Goal: Information Seeking & Learning: Learn about a topic

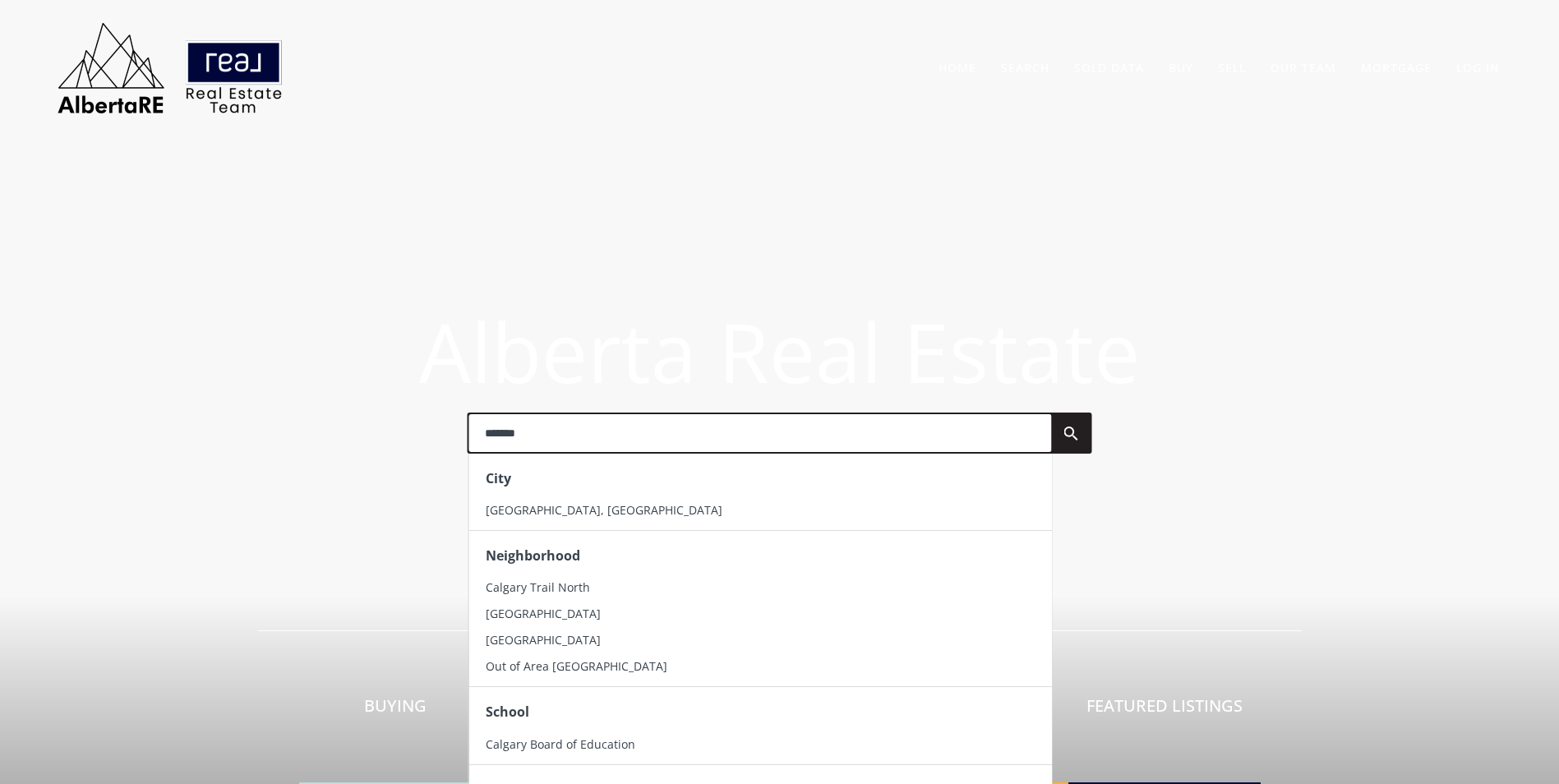
type input "*******"
click at [601, 497] on div "City" at bounding box center [759, 478] width 583 height 37
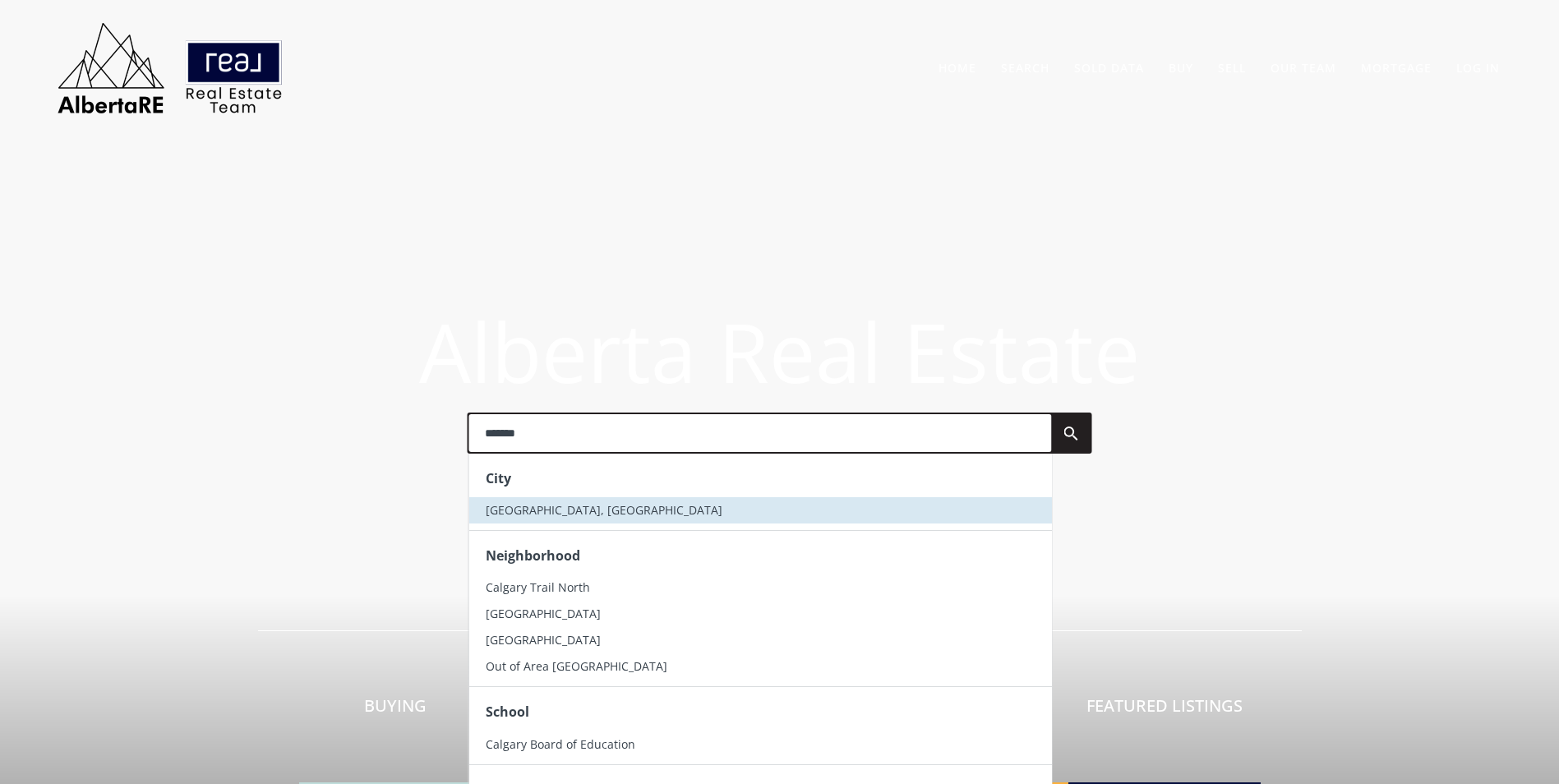
click at [598, 504] on li "[GEOGRAPHIC_DATA], [GEOGRAPHIC_DATA]" at bounding box center [759, 510] width 583 height 27
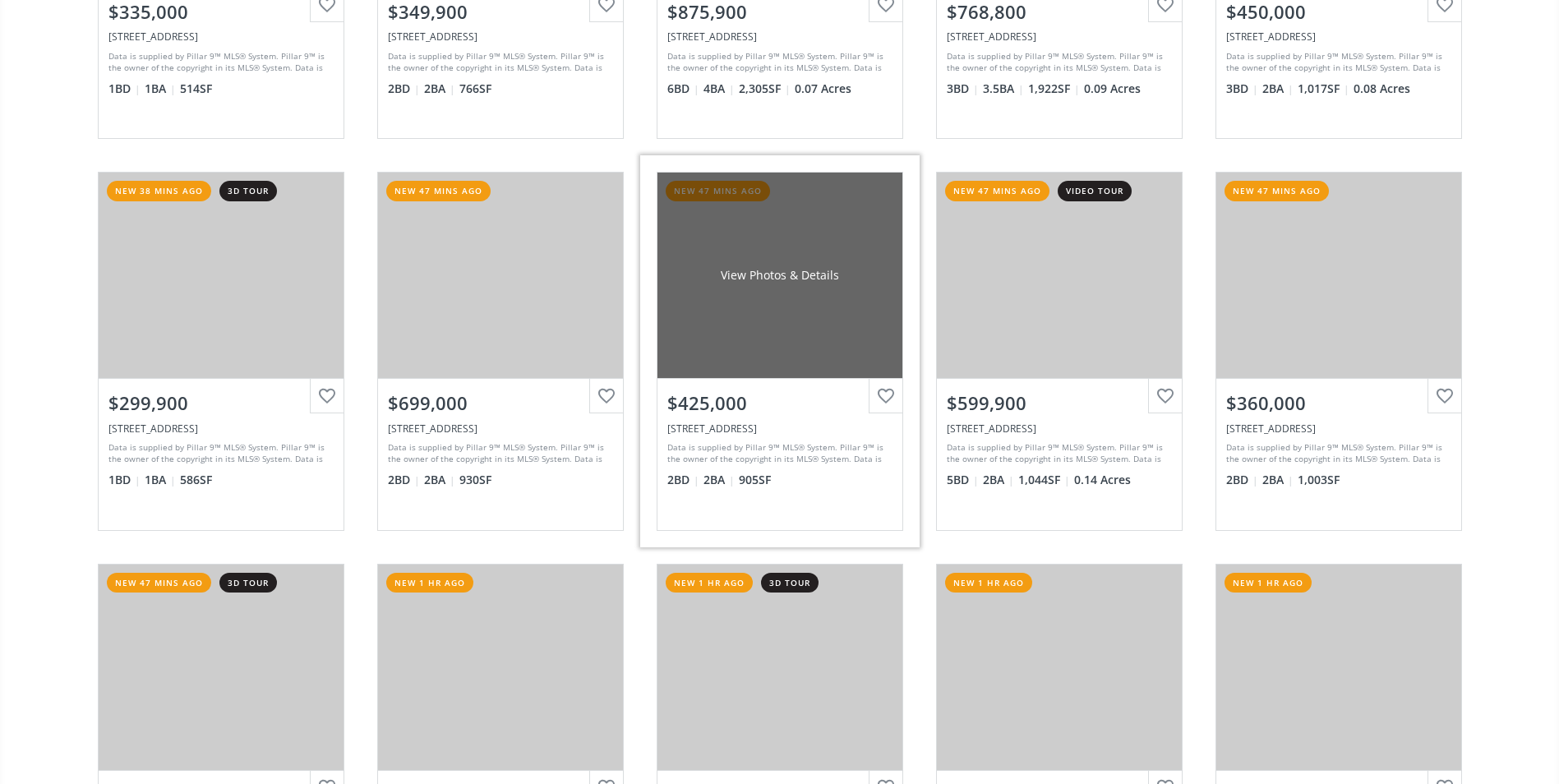
scroll to position [657, 0]
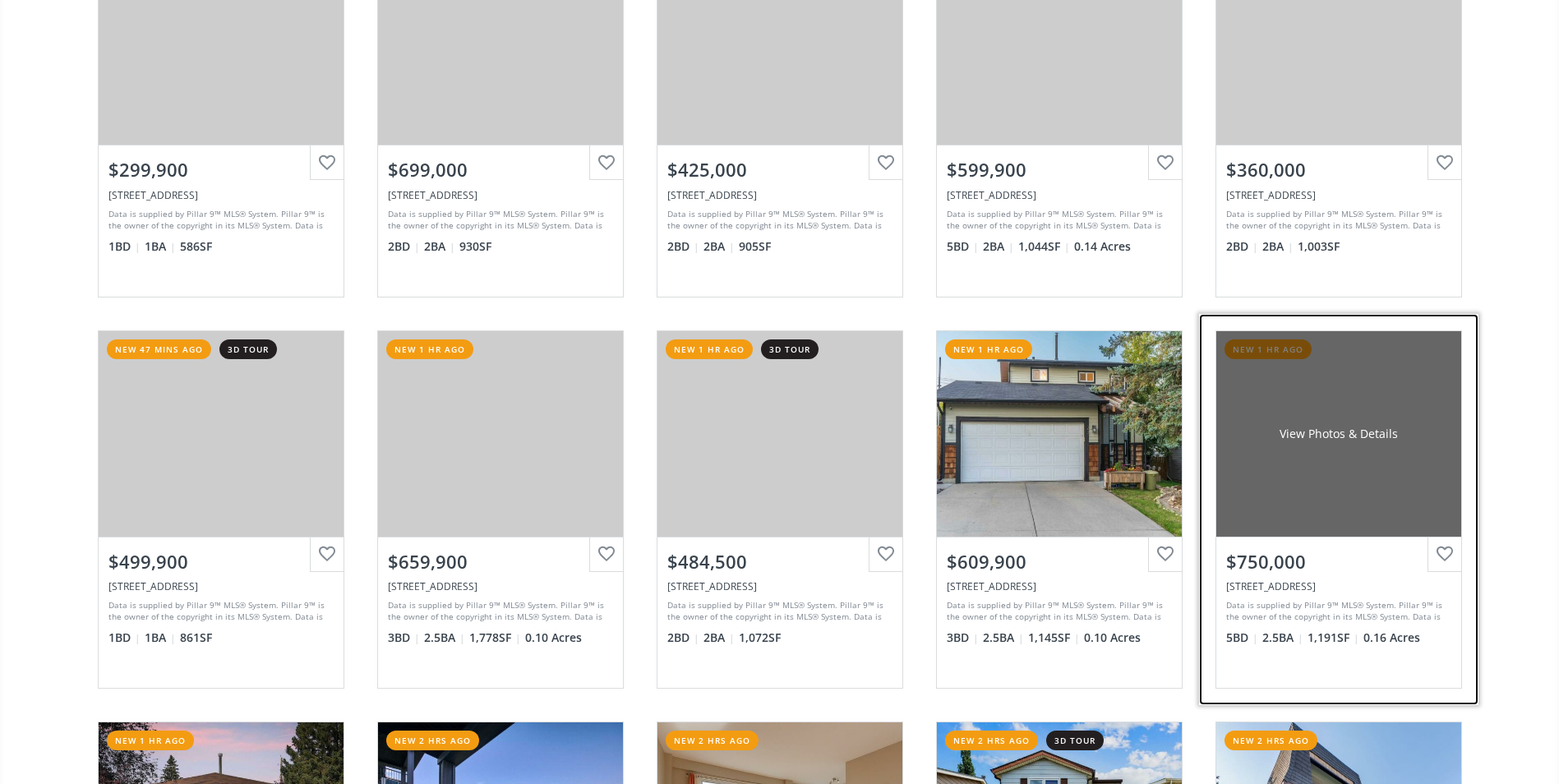
click at [1332, 405] on div "View Photos & Details" at bounding box center [1338, 433] width 245 height 205
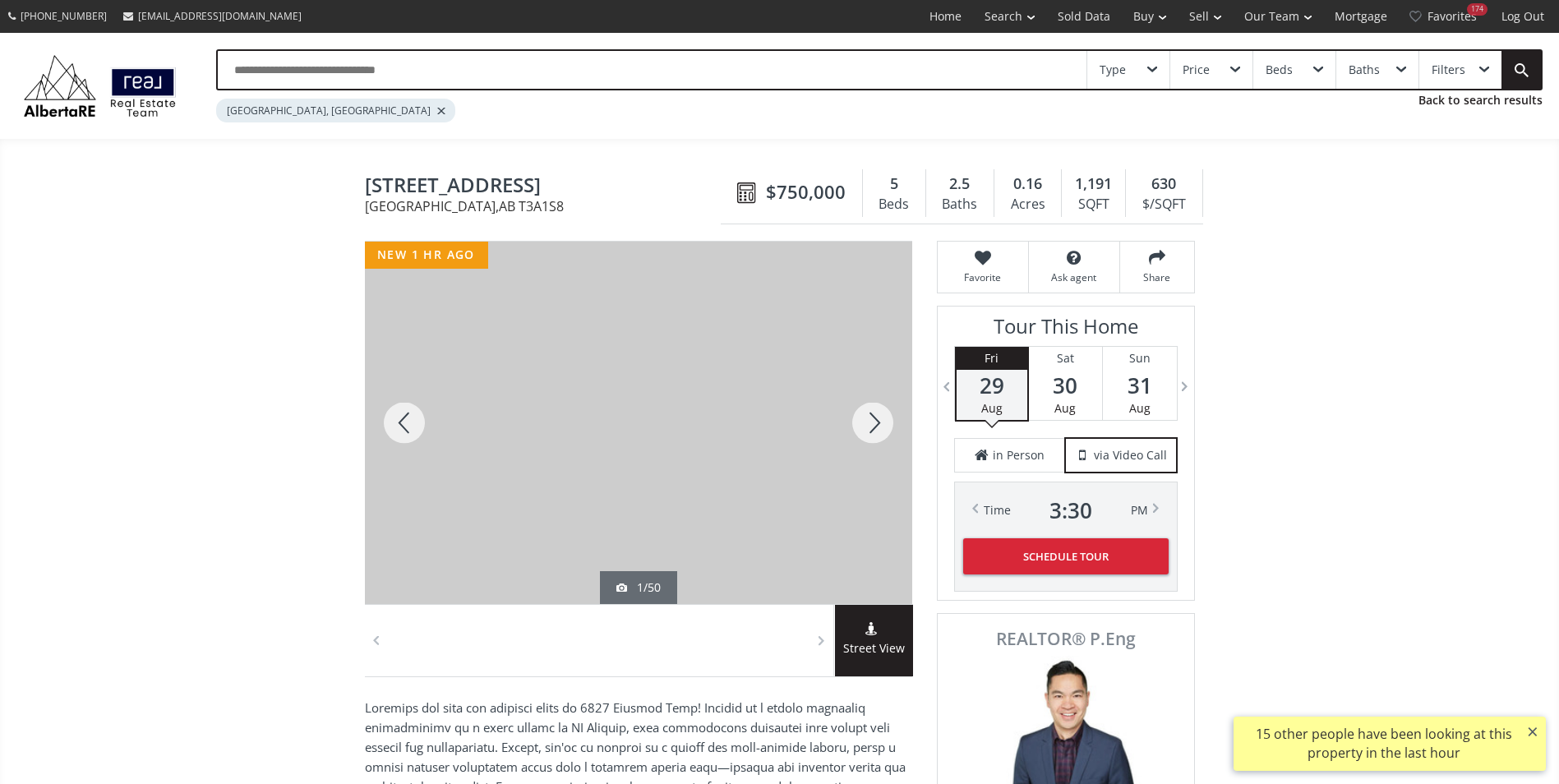
click at [867, 425] on div at bounding box center [873, 423] width 79 height 362
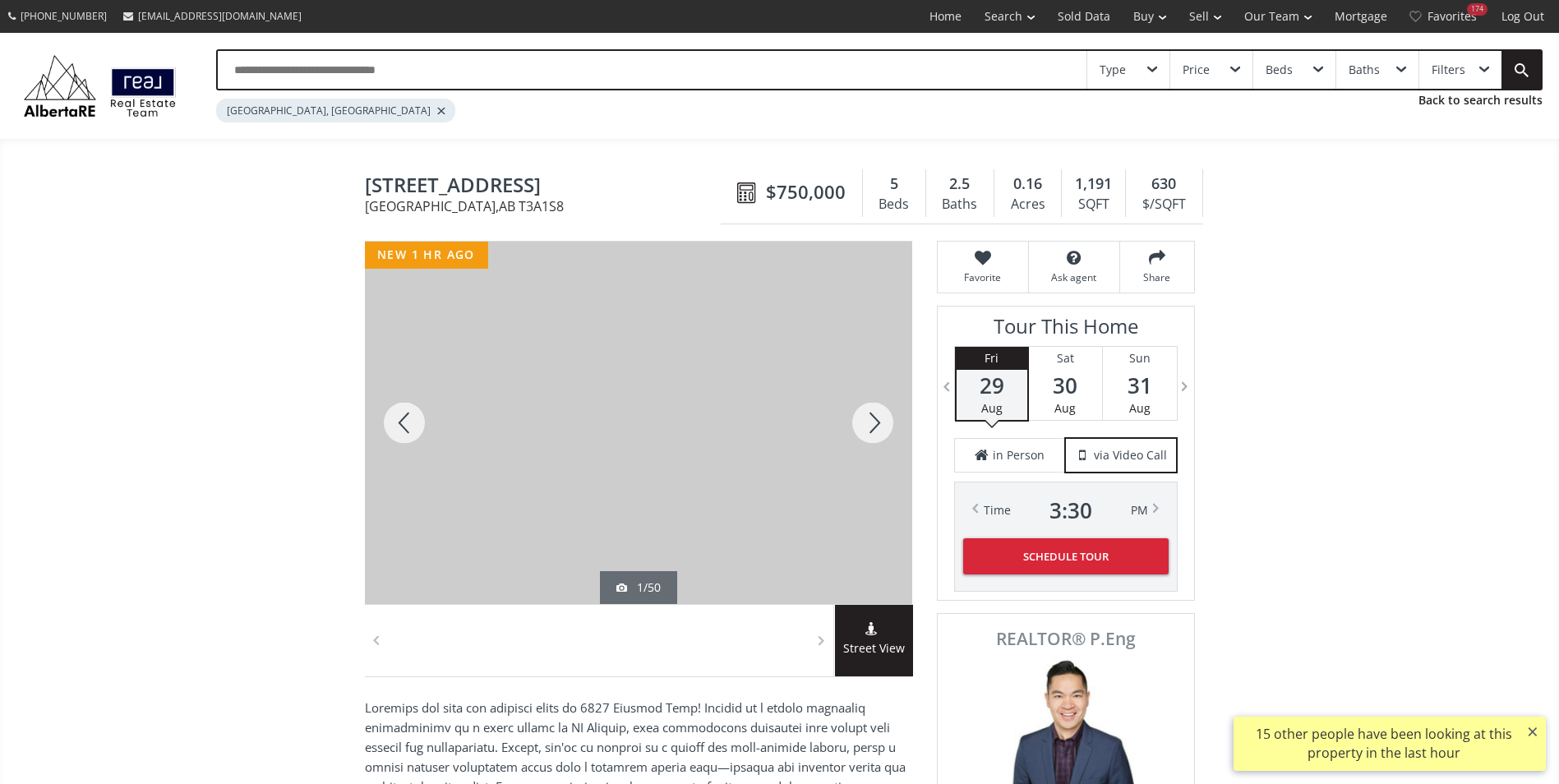
click at [867, 425] on div at bounding box center [873, 423] width 79 height 362
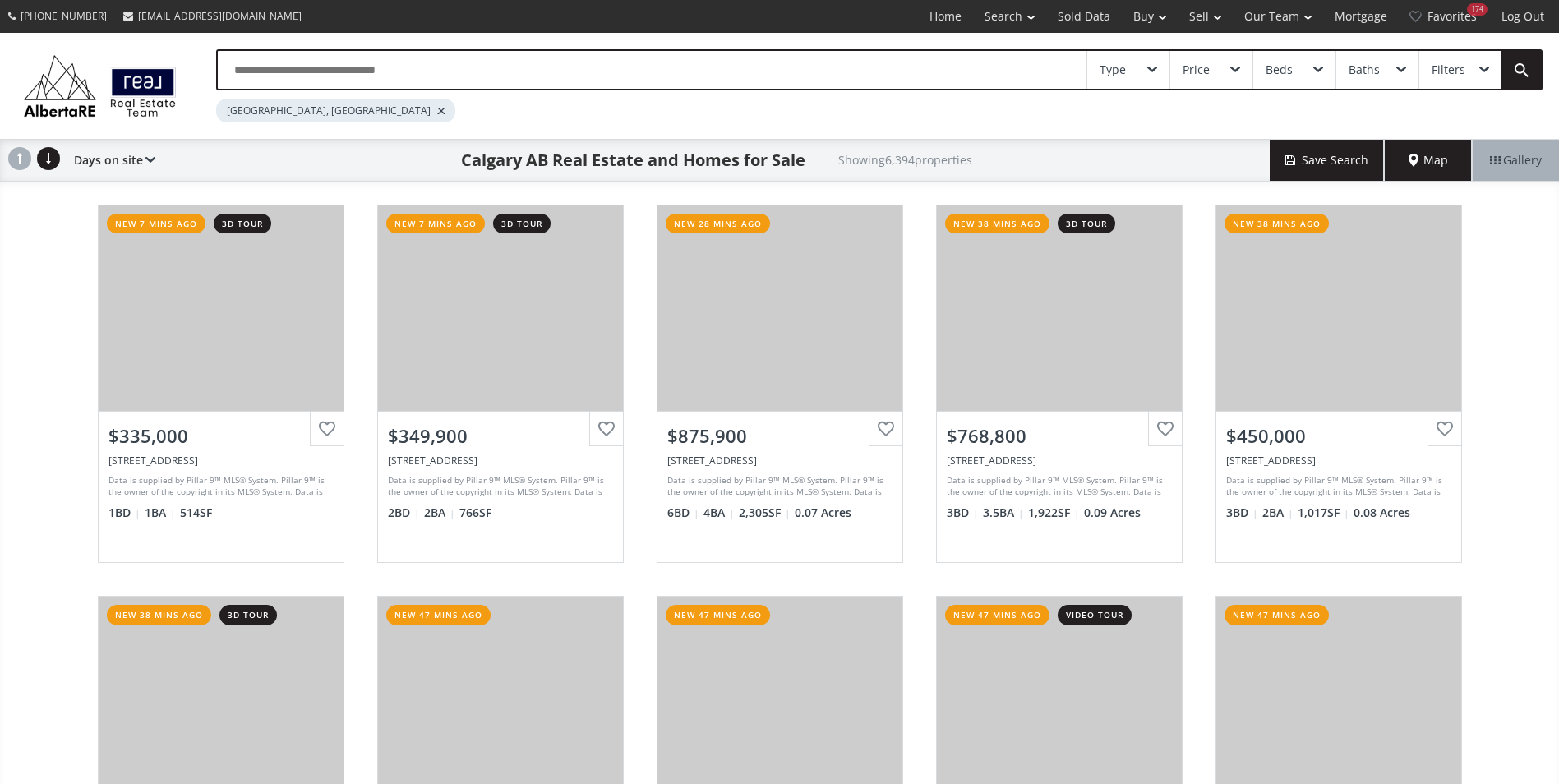
click at [414, 66] on input "text" at bounding box center [652, 69] width 869 height 38
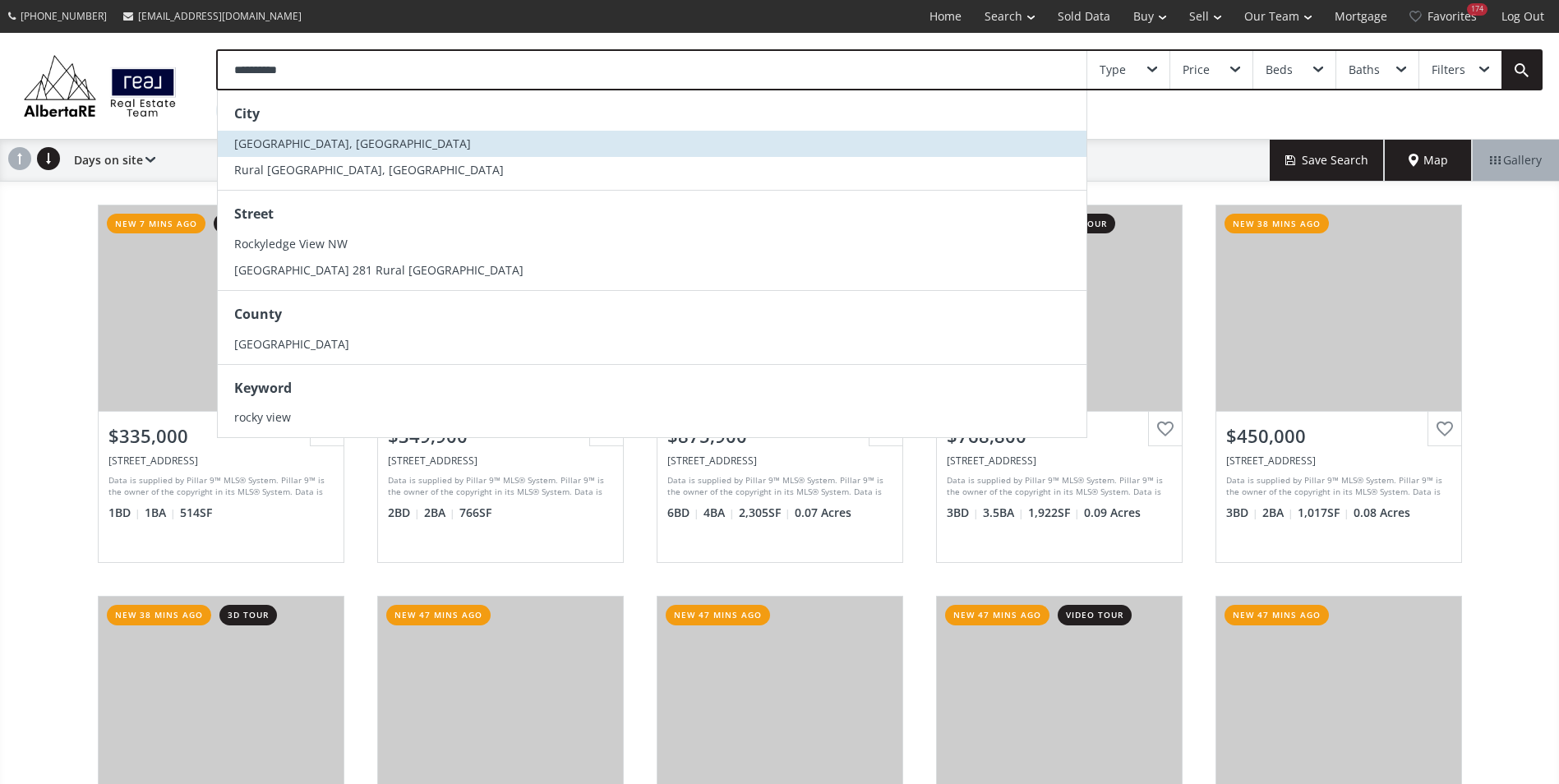
type input "**********"
click at [431, 136] on li "[GEOGRAPHIC_DATA], [GEOGRAPHIC_DATA]" at bounding box center [652, 143] width 869 height 27
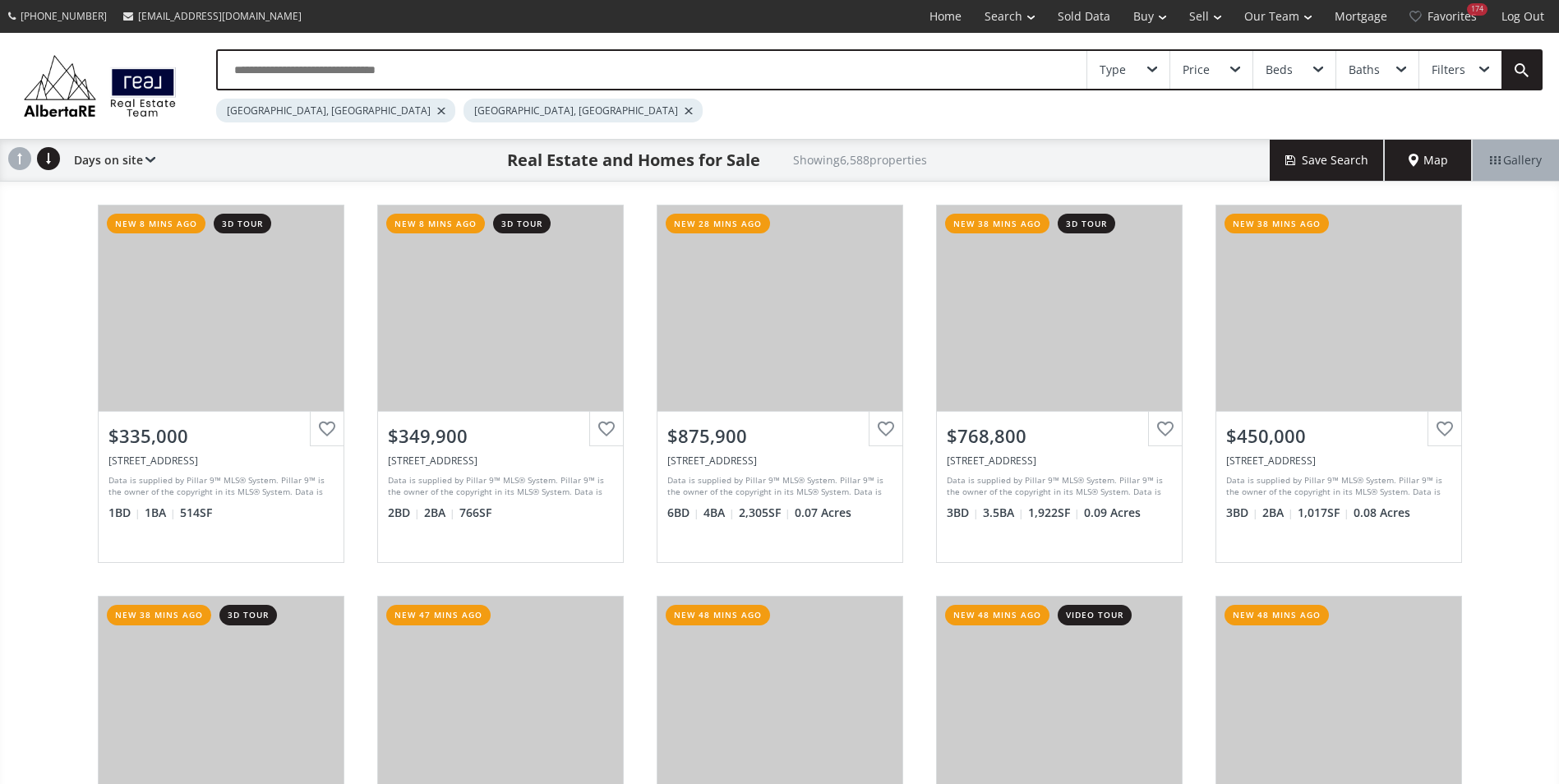
click at [438, 111] on div at bounding box center [442, 111] width 9 height 7
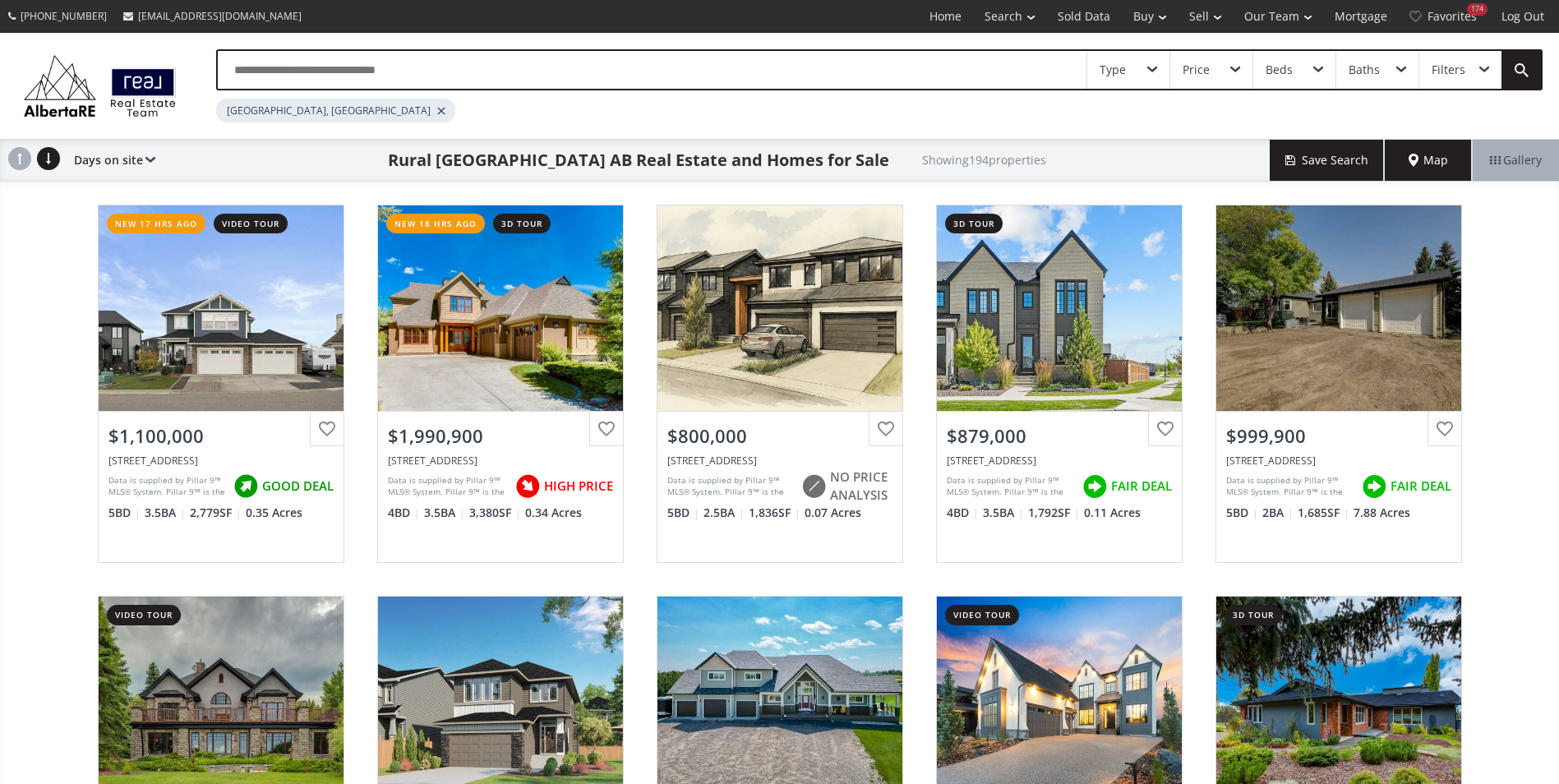
click at [280, 71] on input "text" at bounding box center [652, 69] width 869 height 38
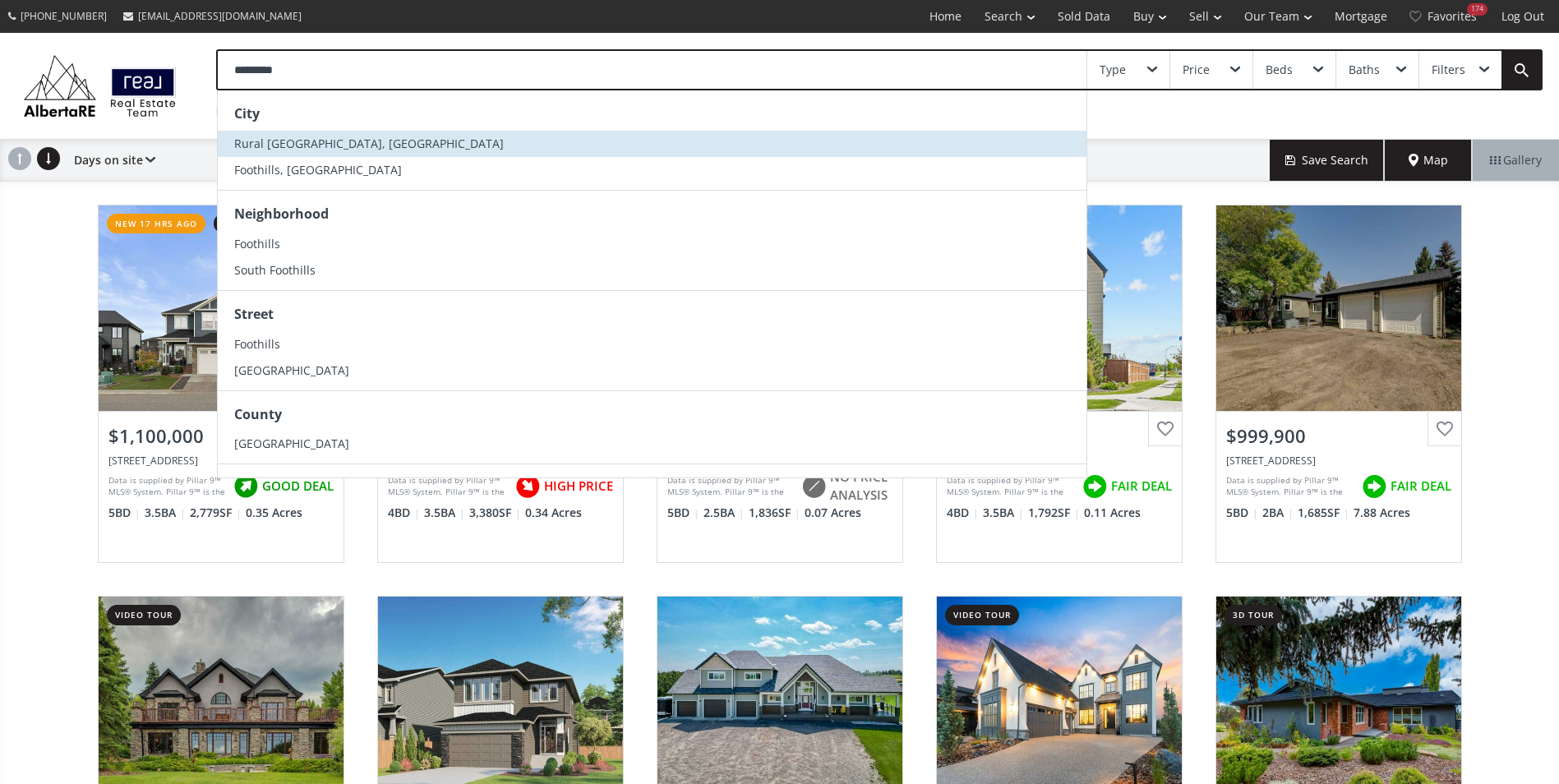
type input "*********"
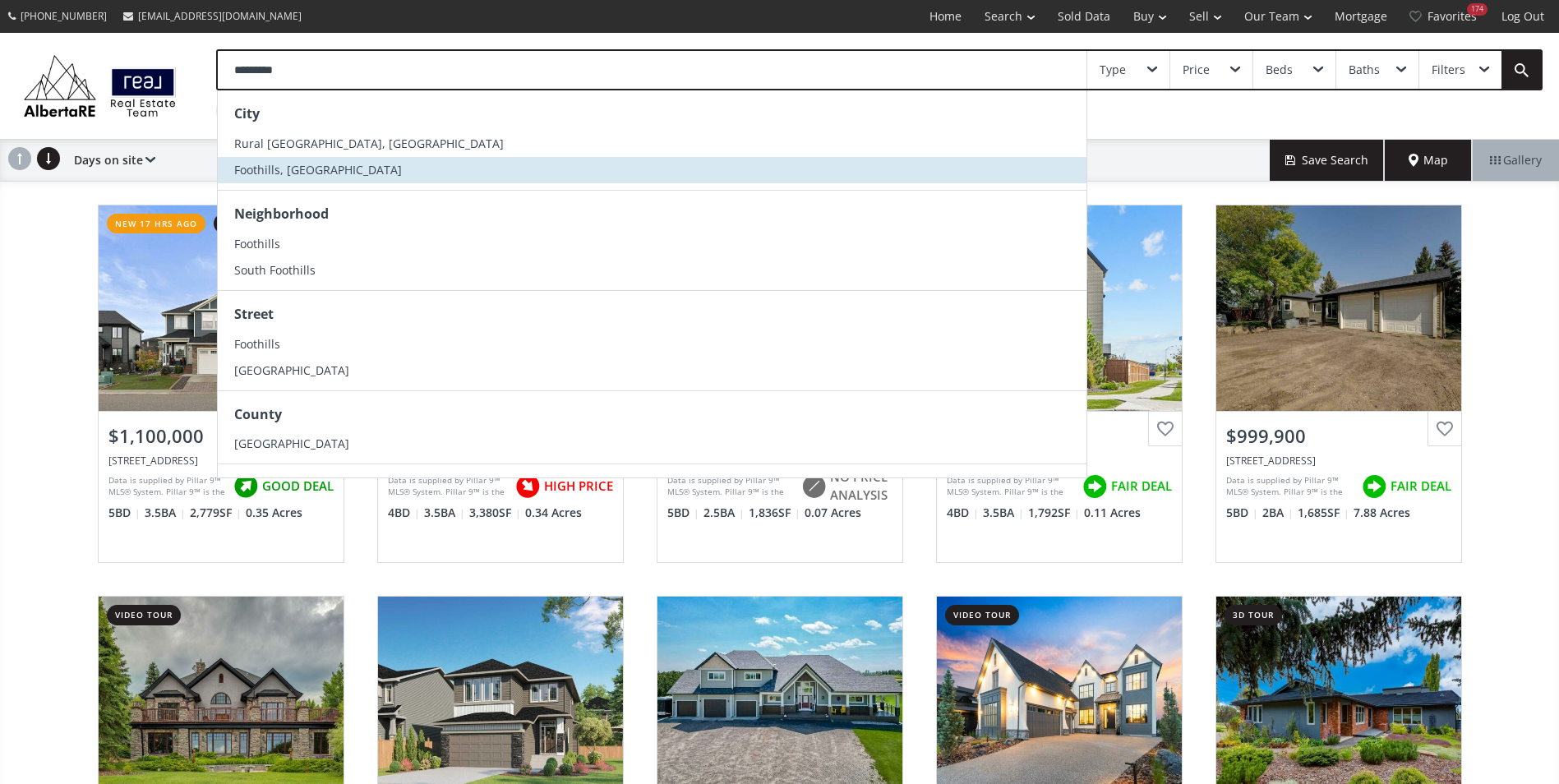
click at [292, 160] on li "Foothills, [GEOGRAPHIC_DATA]" at bounding box center [652, 170] width 869 height 27
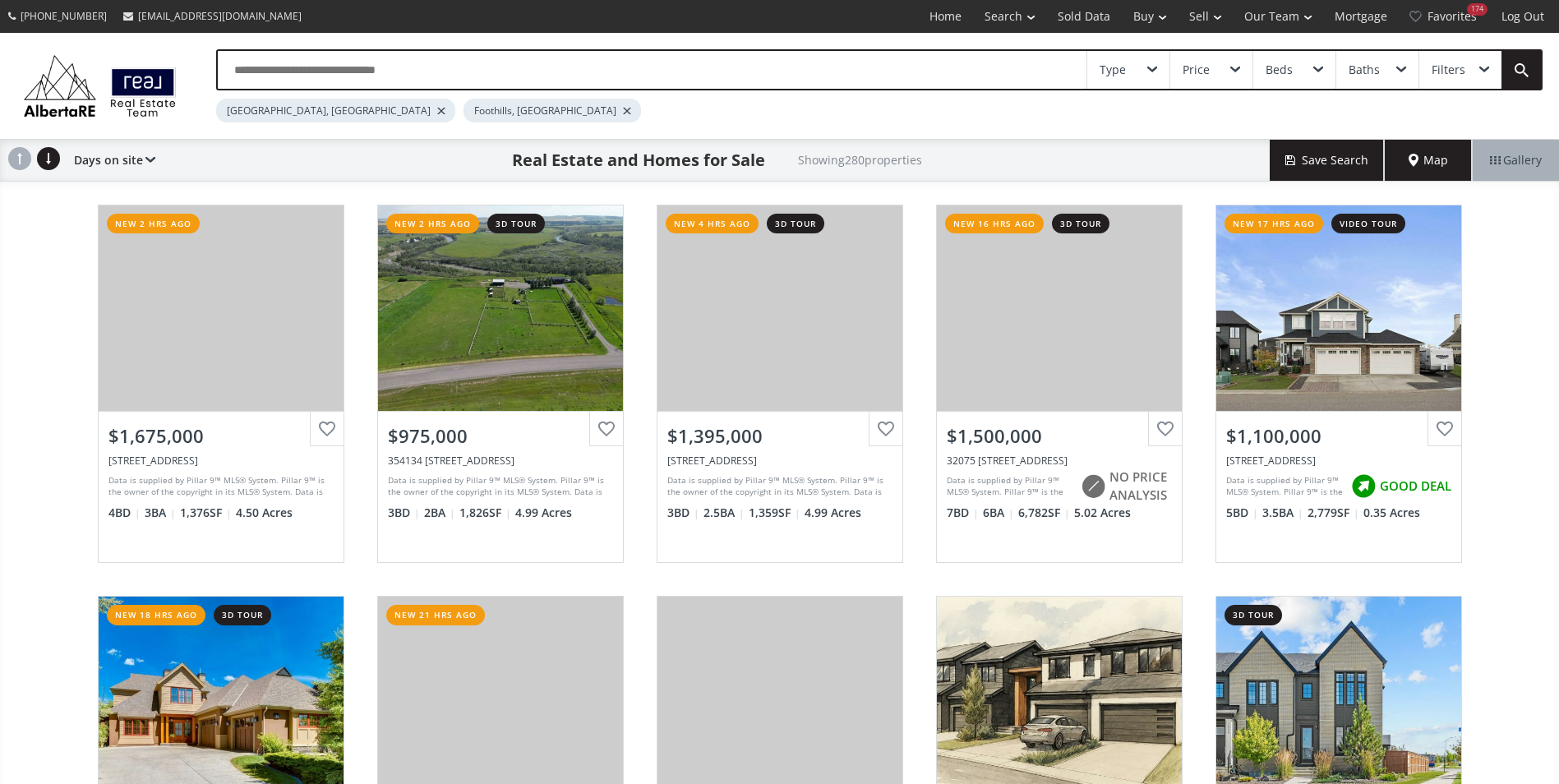
click at [438, 111] on div at bounding box center [442, 111] width 9 height 7
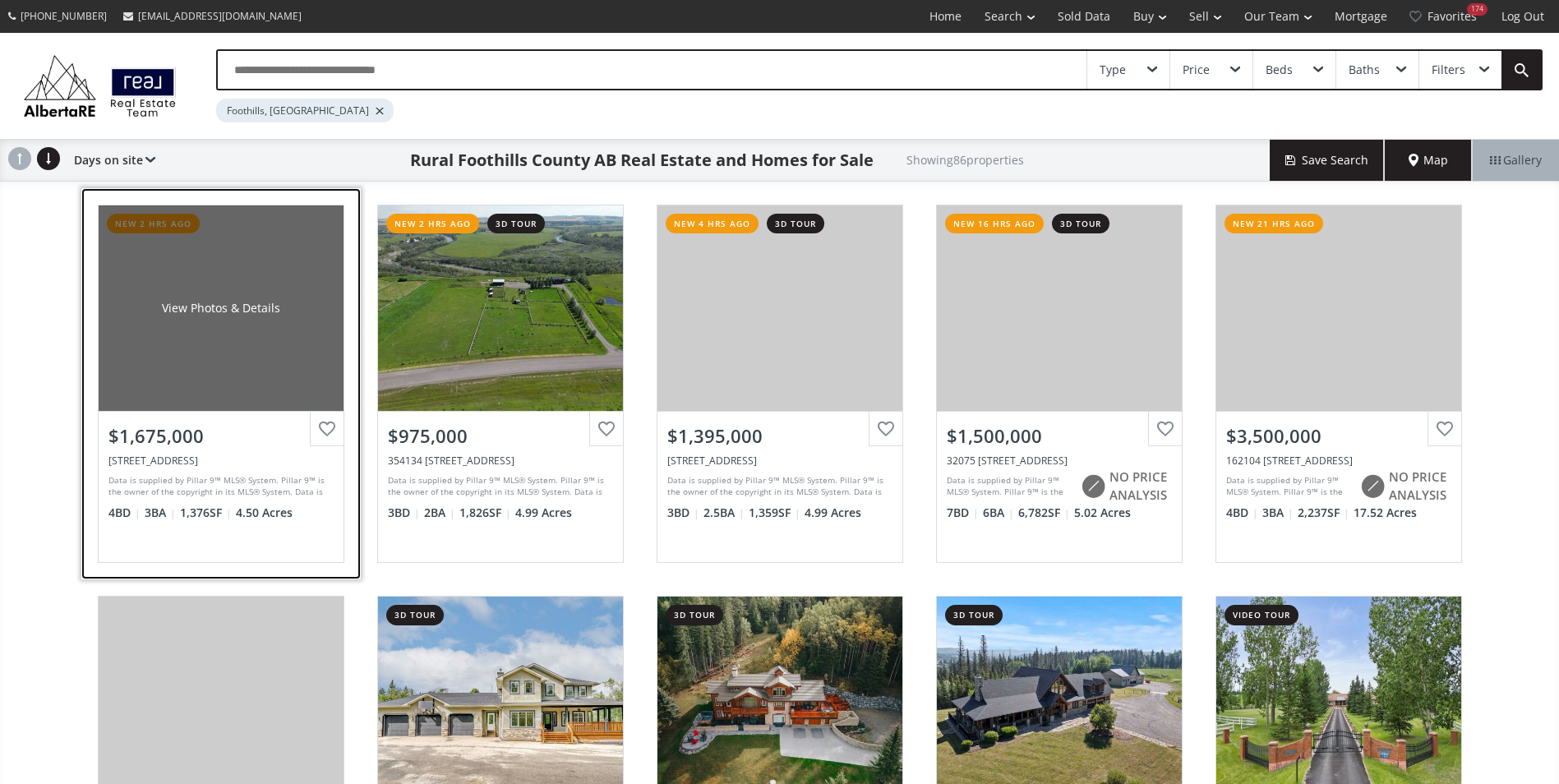
click at [227, 274] on div "View Photos & Details" at bounding box center [221, 307] width 245 height 205
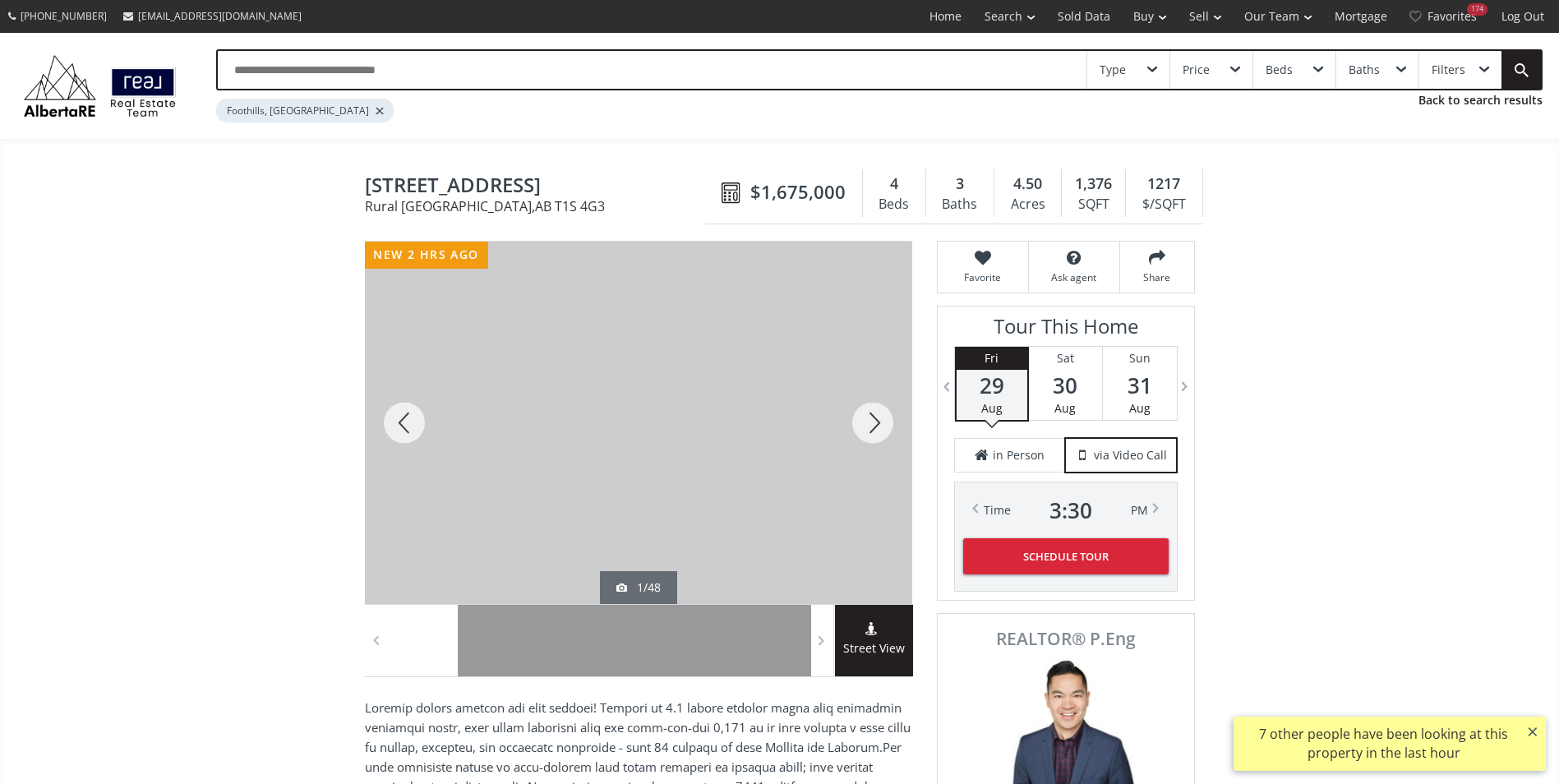
click at [861, 424] on div at bounding box center [873, 423] width 79 height 362
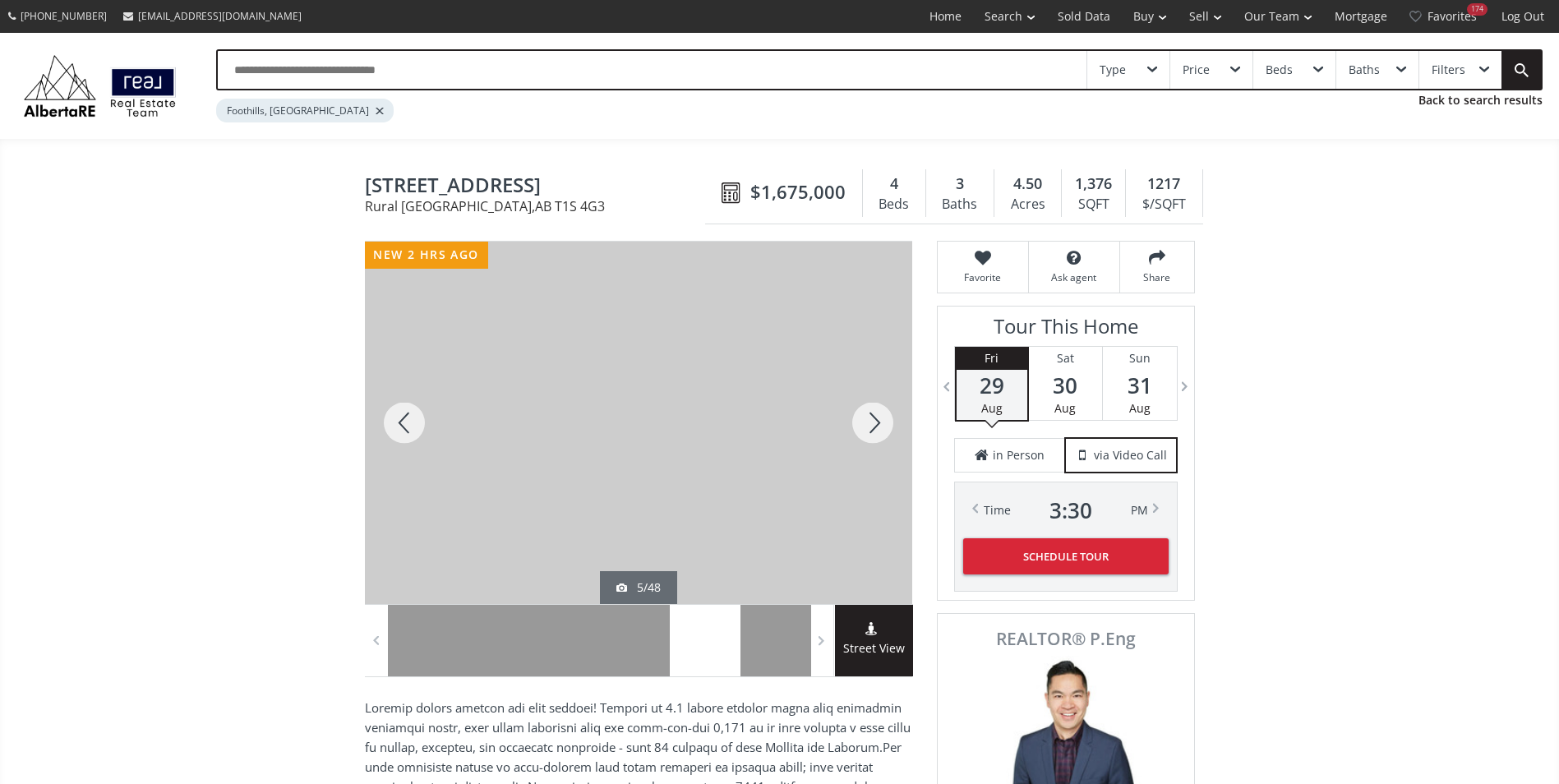
click at [878, 418] on div at bounding box center [873, 423] width 79 height 362
click at [872, 416] on div at bounding box center [873, 423] width 79 height 362
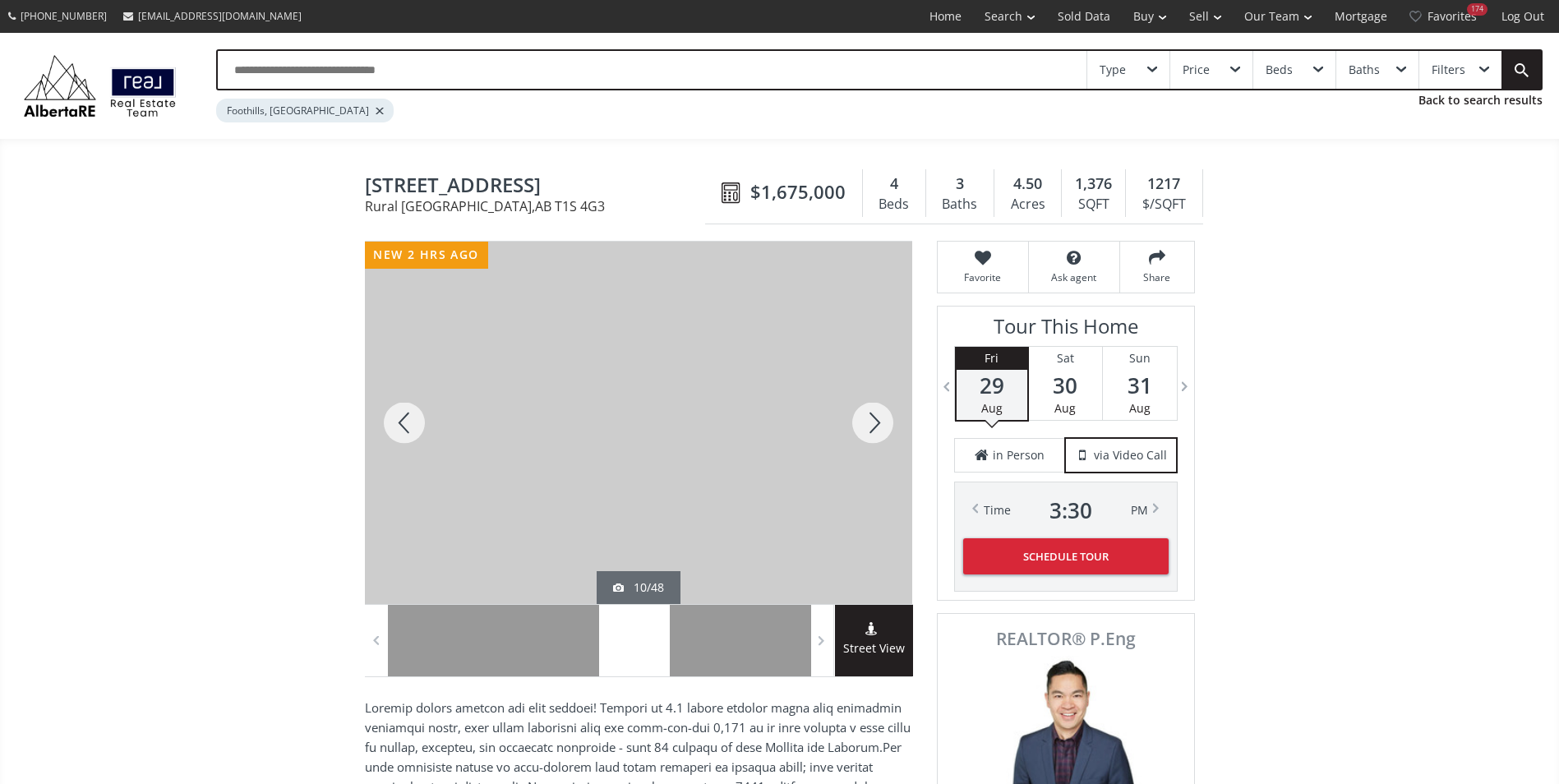
click at [872, 416] on div at bounding box center [873, 423] width 79 height 362
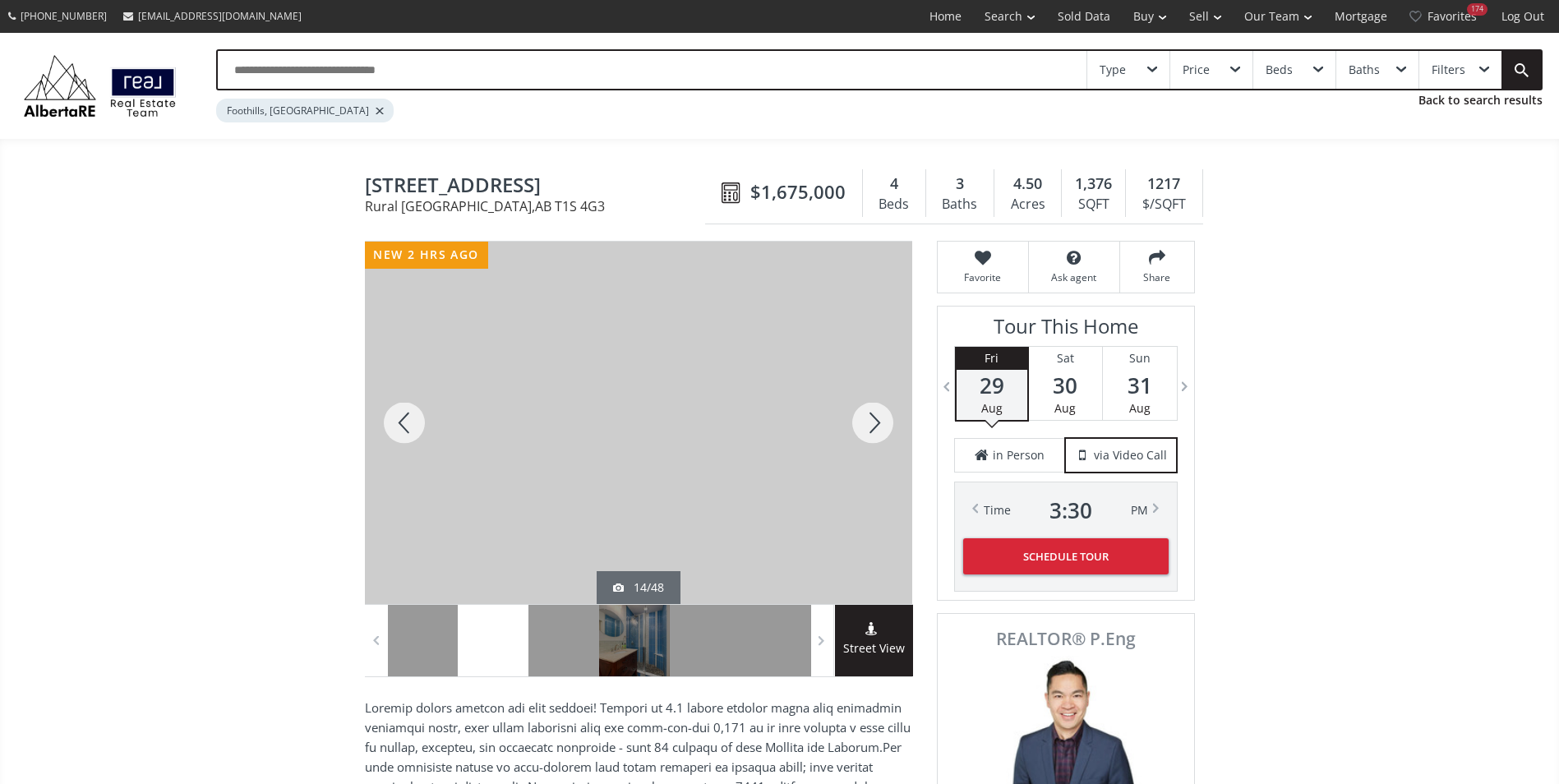
click at [872, 416] on div at bounding box center [873, 423] width 79 height 362
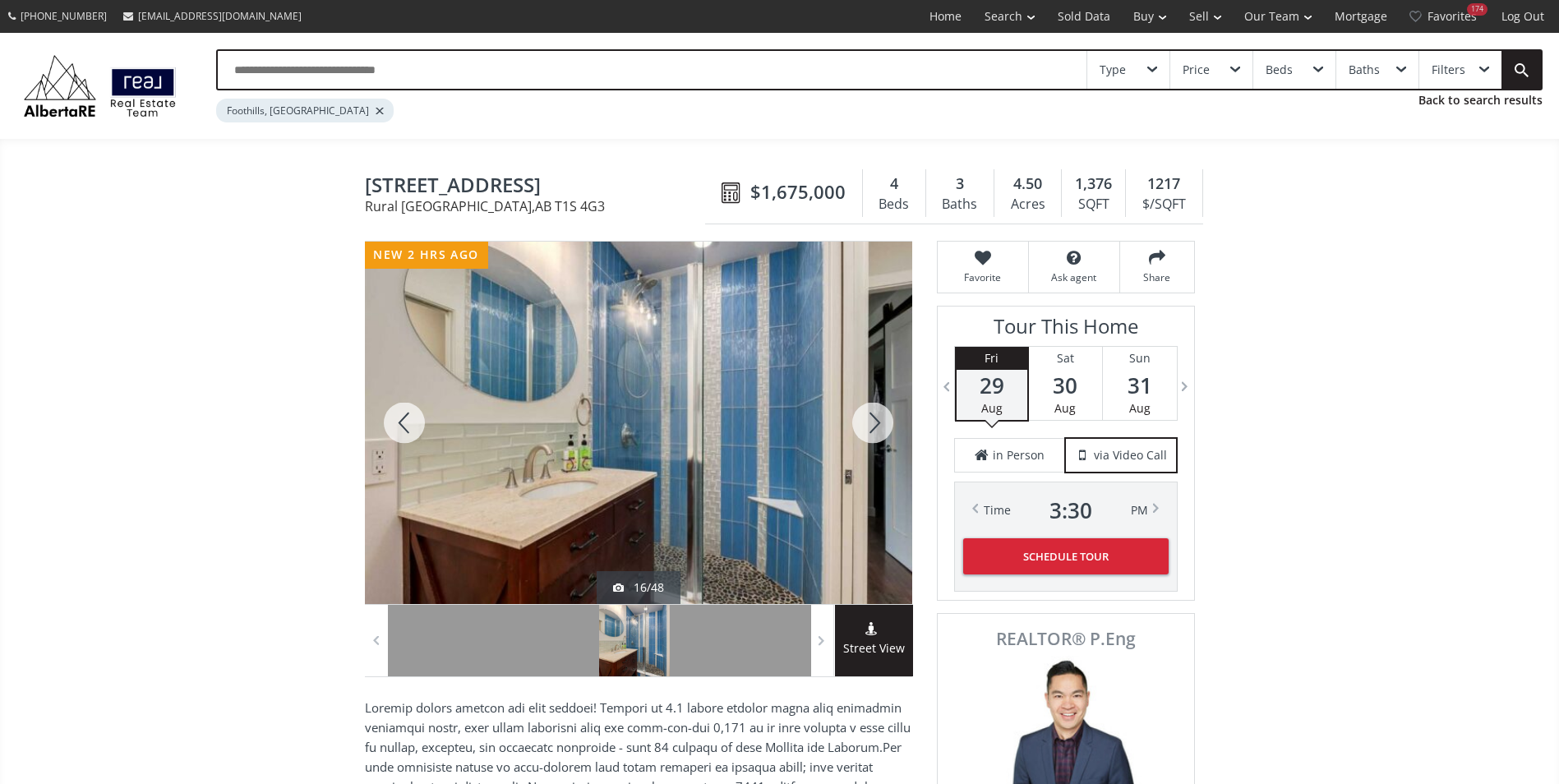
click at [872, 416] on div at bounding box center [873, 423] width 79 height 362
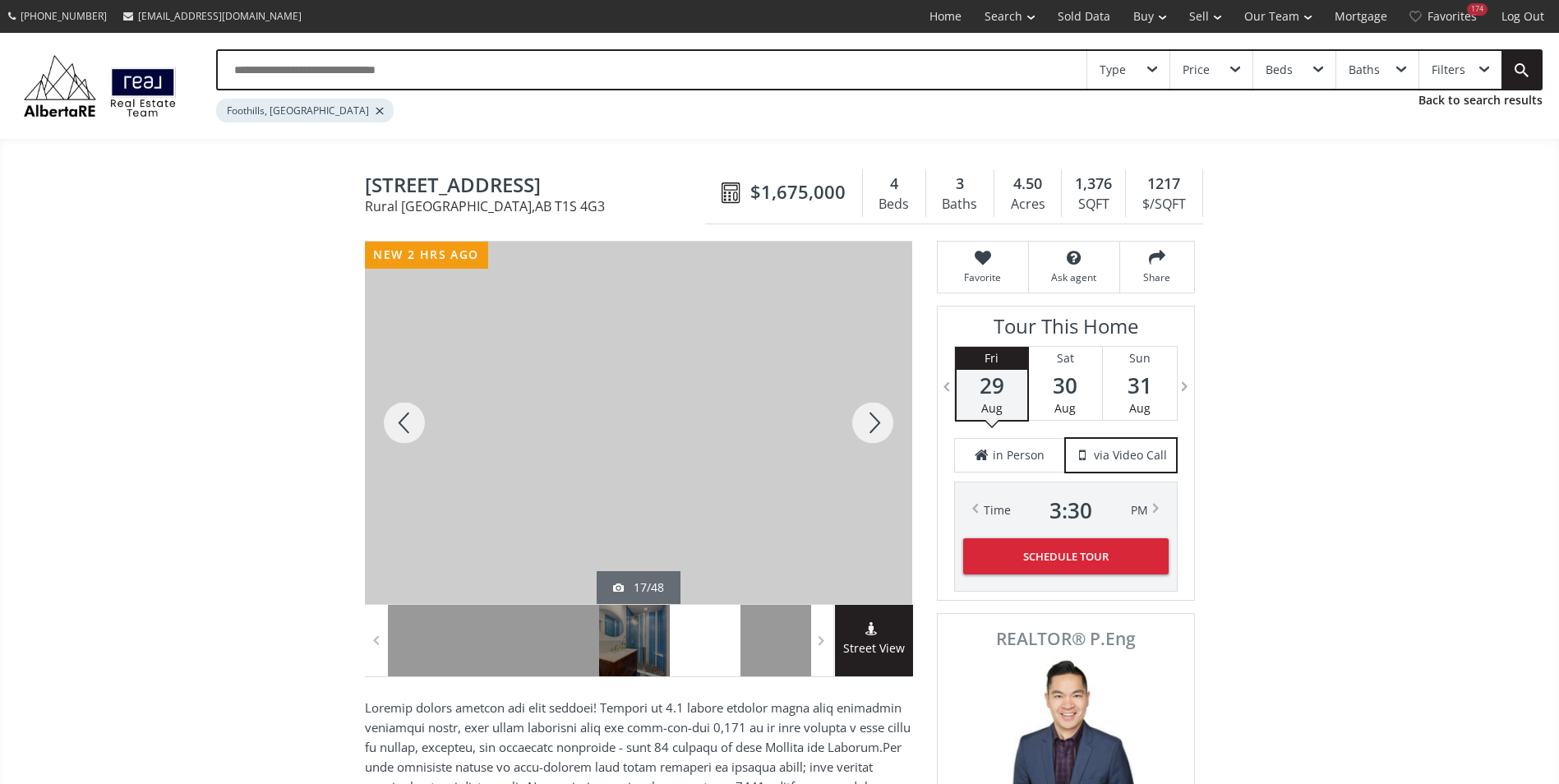
click at [872, 416] on div at bounding box center [873, 423] width 79 height 362
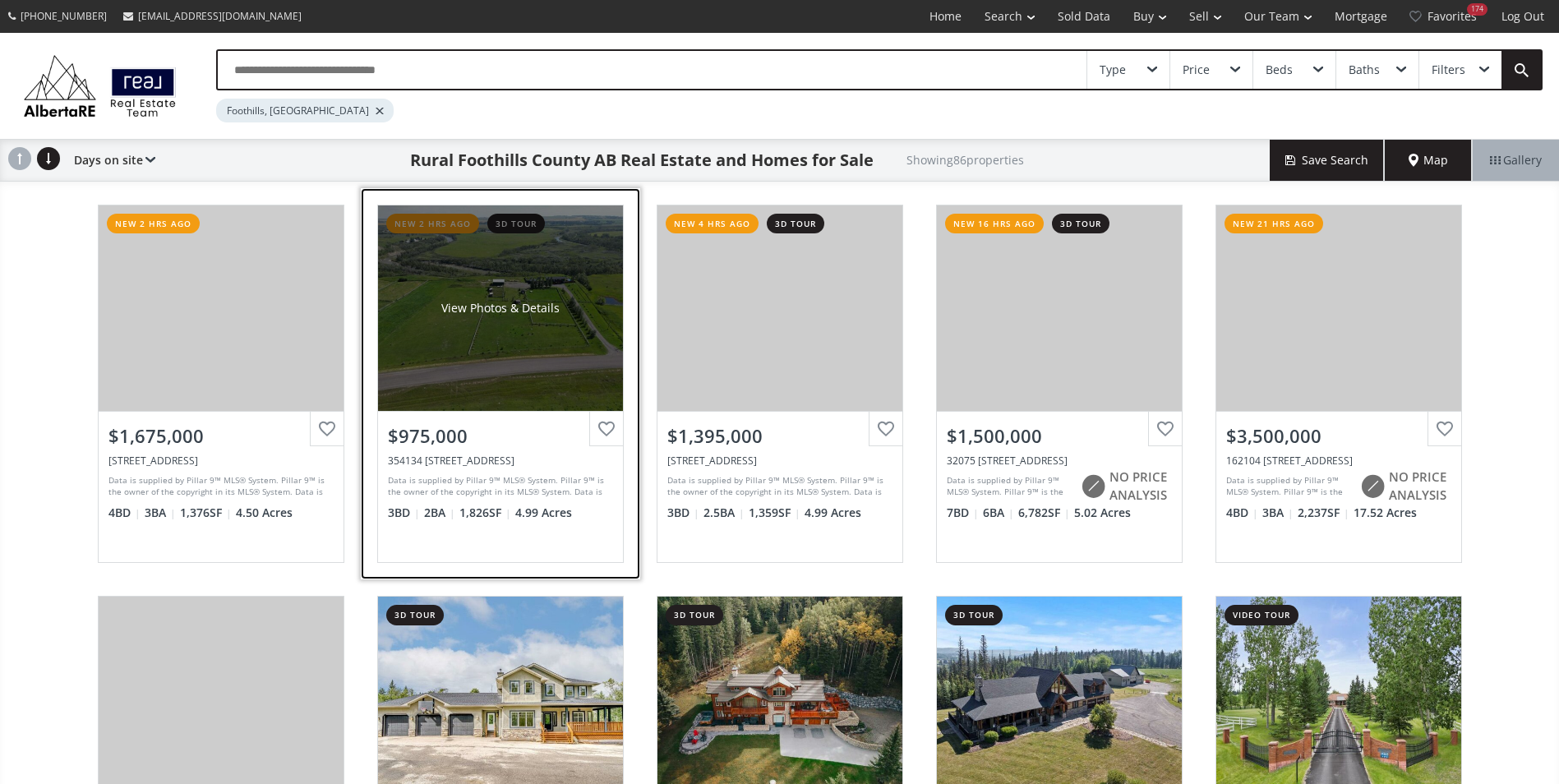
click at [599, 280] on div "View Photos & Details" at bounding box center [500, 307] width 245 height 205
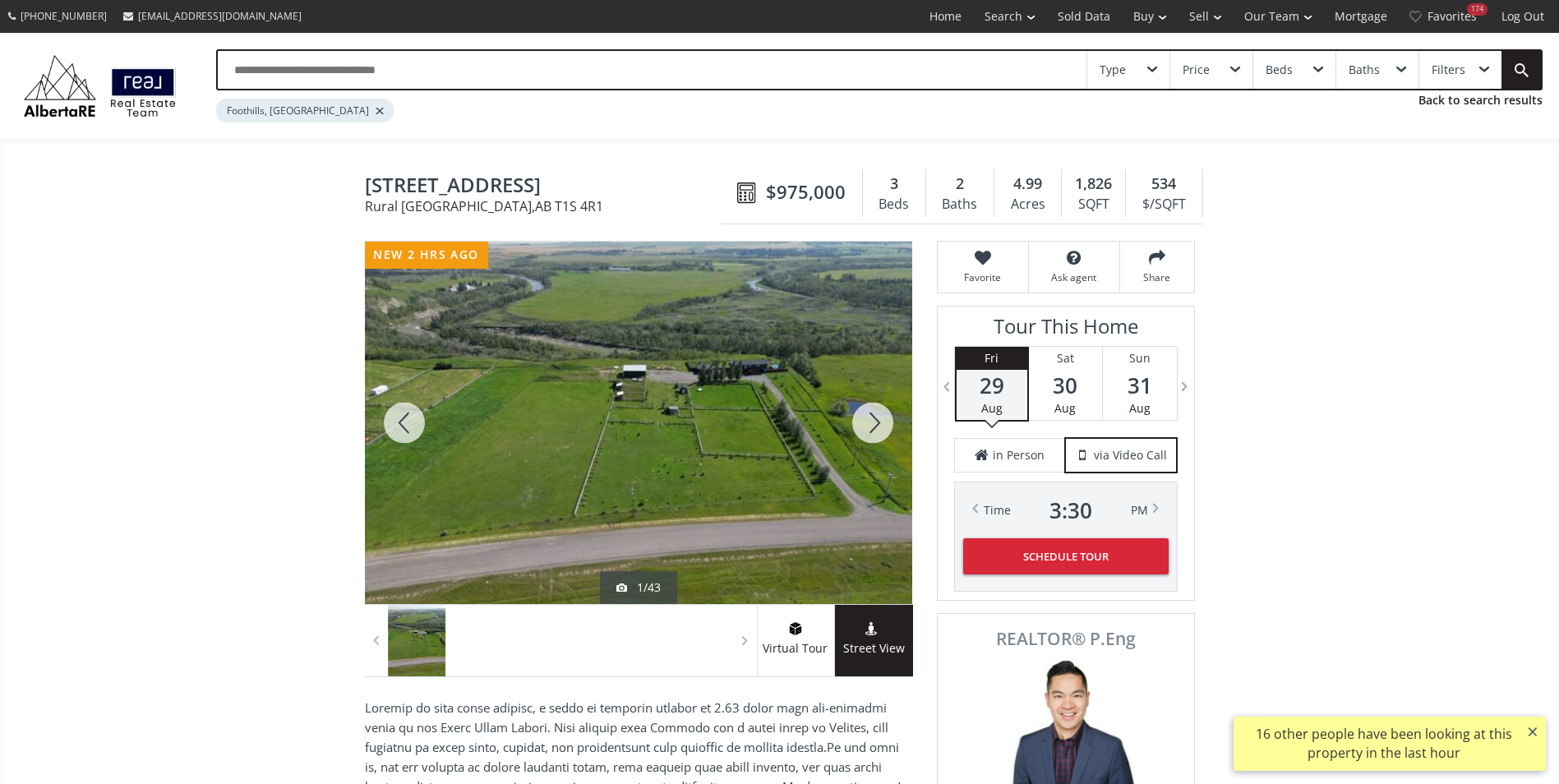
click at [870, 411] on div at bounding box center [873, 423] width 79 height 362
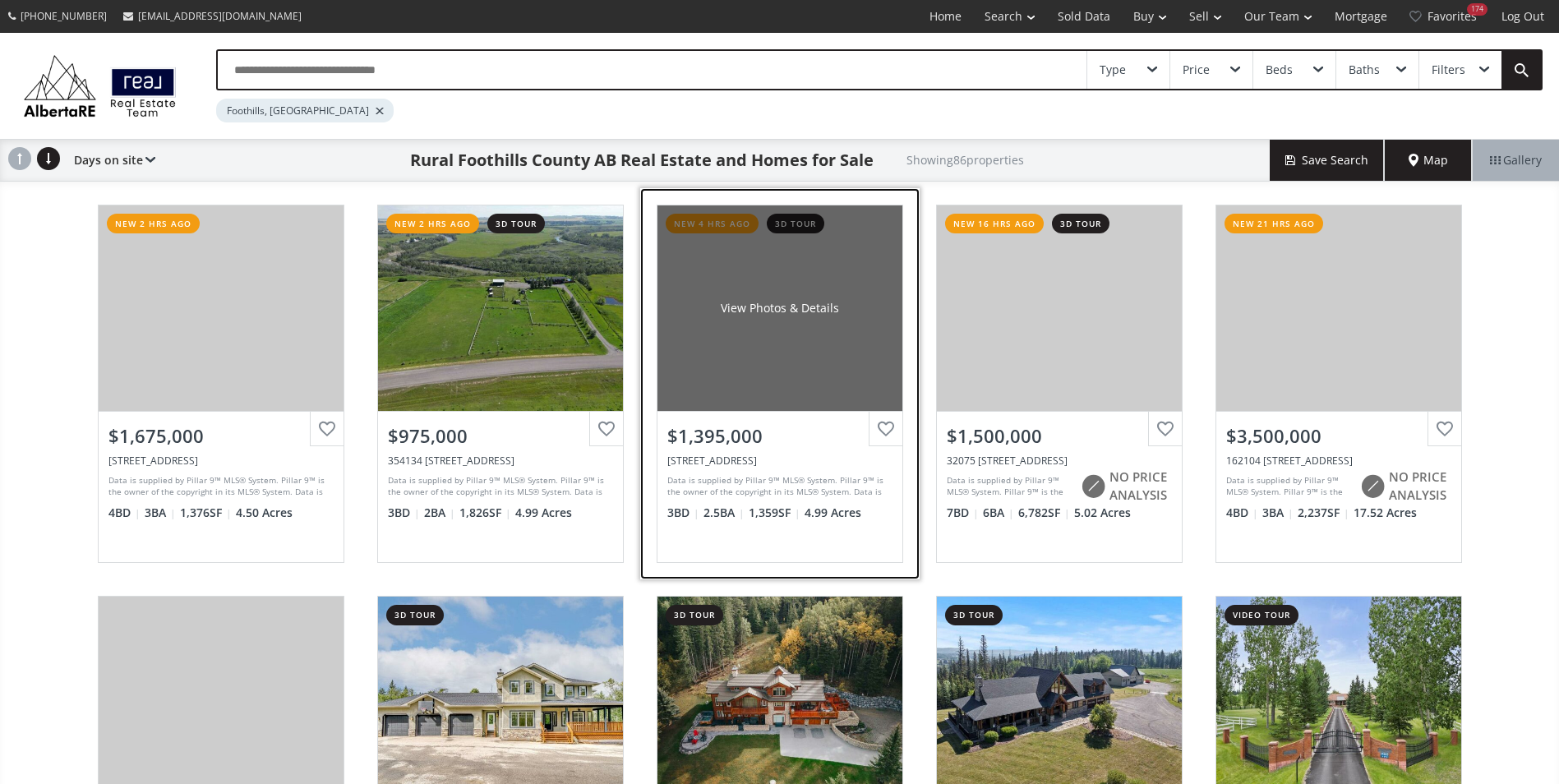
click at [769, 305] on div "View Photos & Details" at bounding box center [780, 308] width 118 height 16
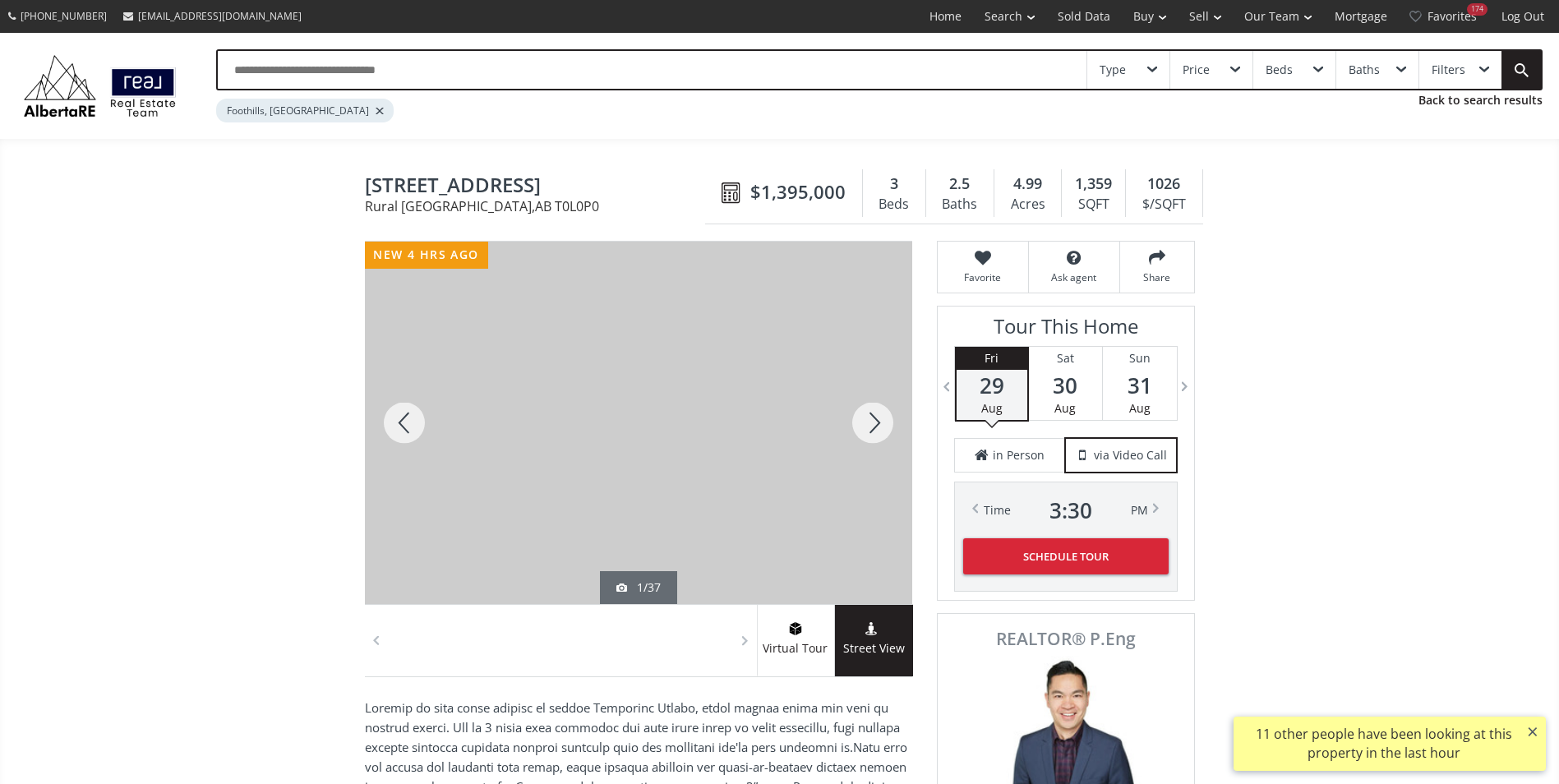
click at [865, 408] on div at bounding box center [873, 423] width 79 height 362
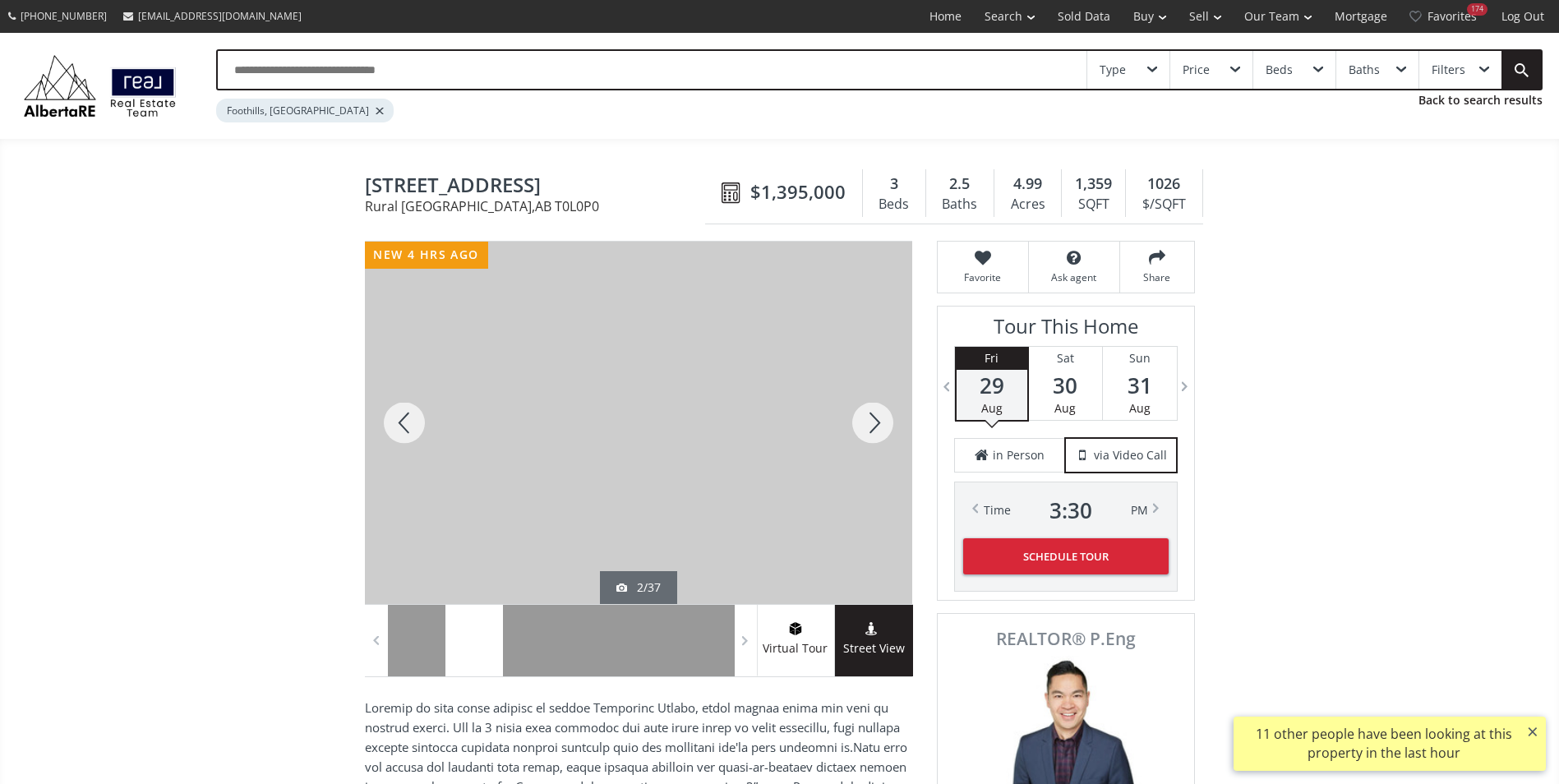
click at [865, 408] on div at bounding box center [873, 423] width 79 height 362
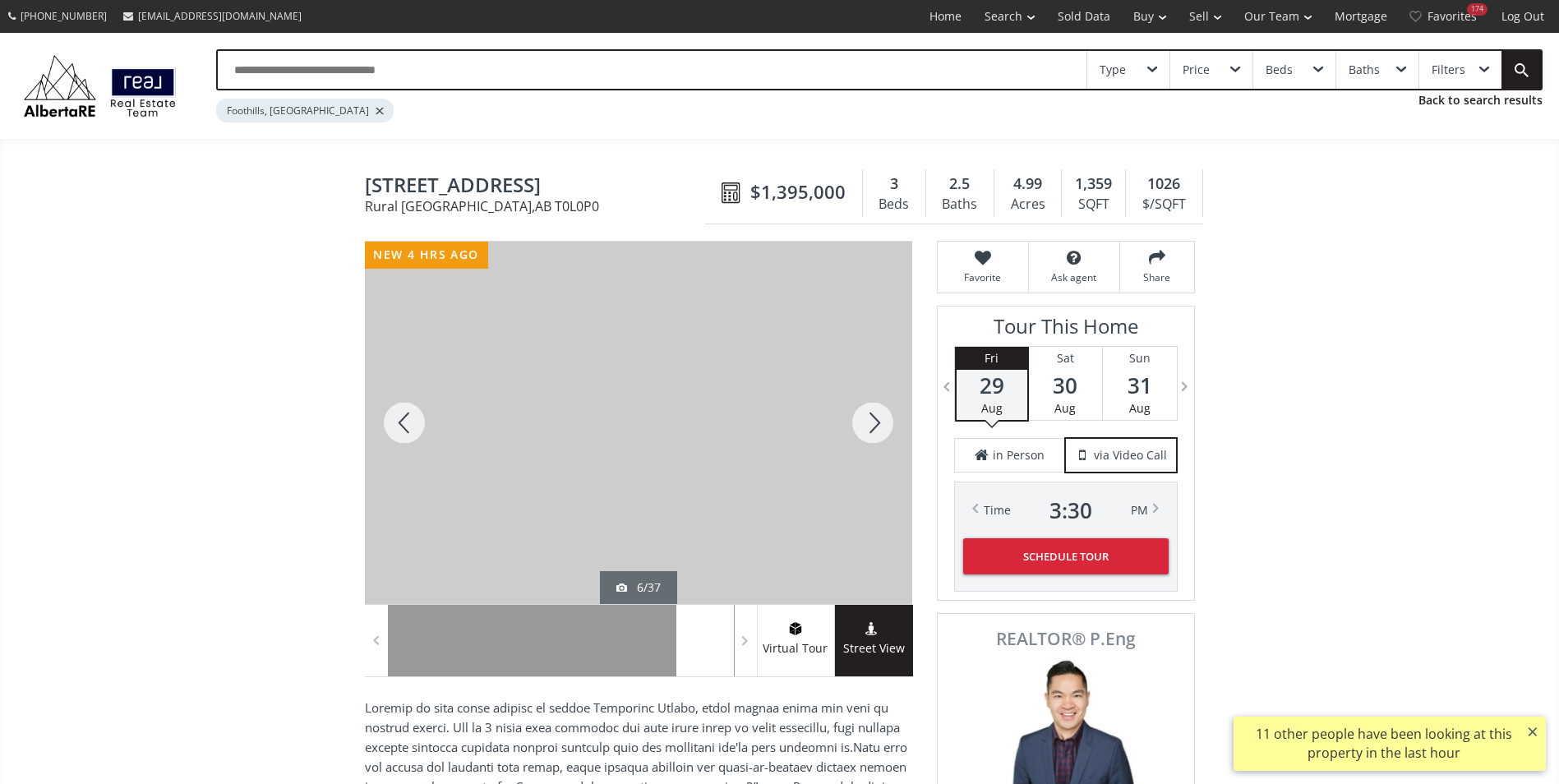
click at [865, 408] on div at bounding box center [873, 423] width 79 height 362
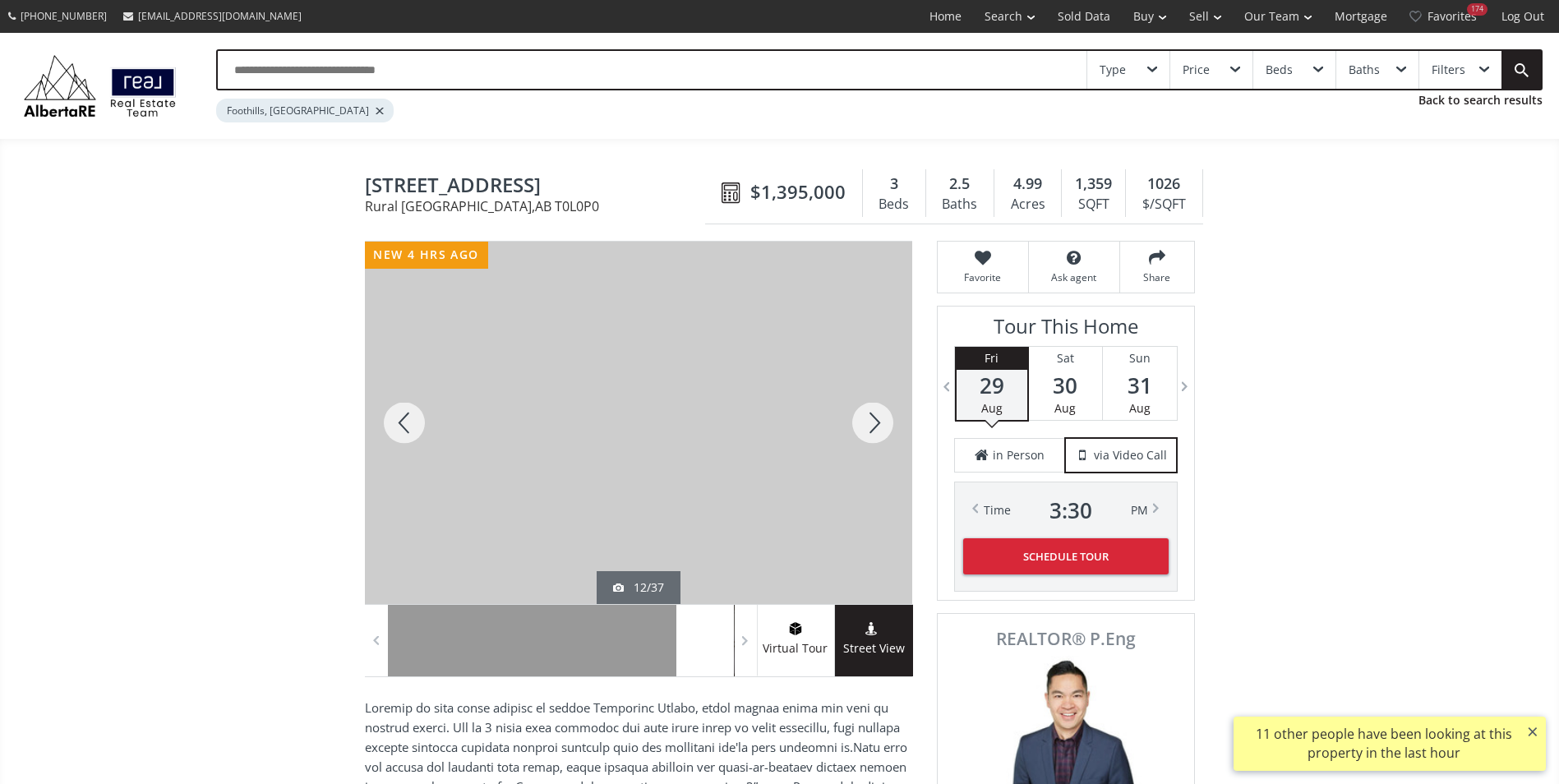
click at [865, 408] on div at bounding box center [873, 423] width 79 height 362
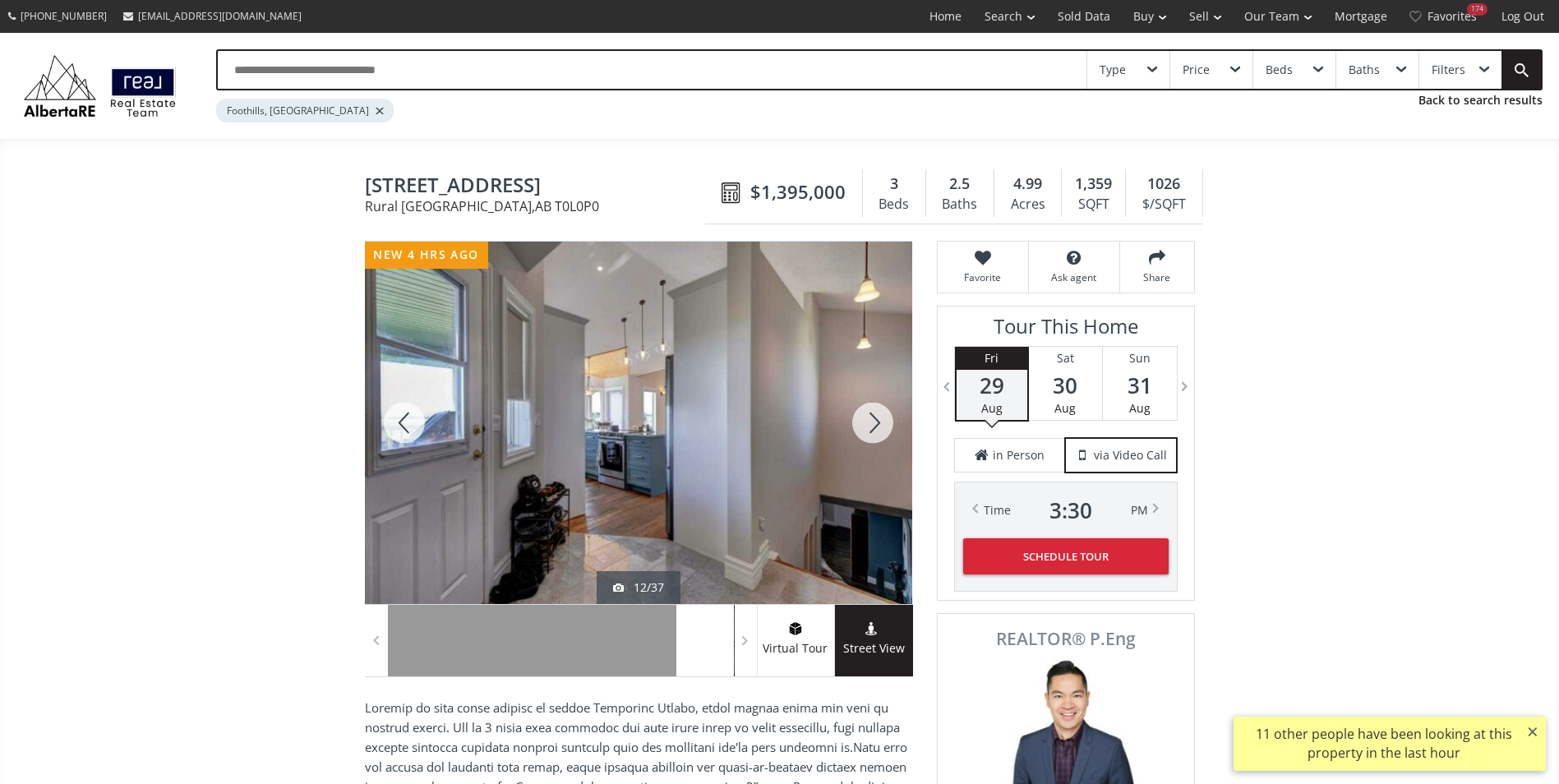
click at [865, 408] on div at bounding box center [873, 423] width 79 height 362
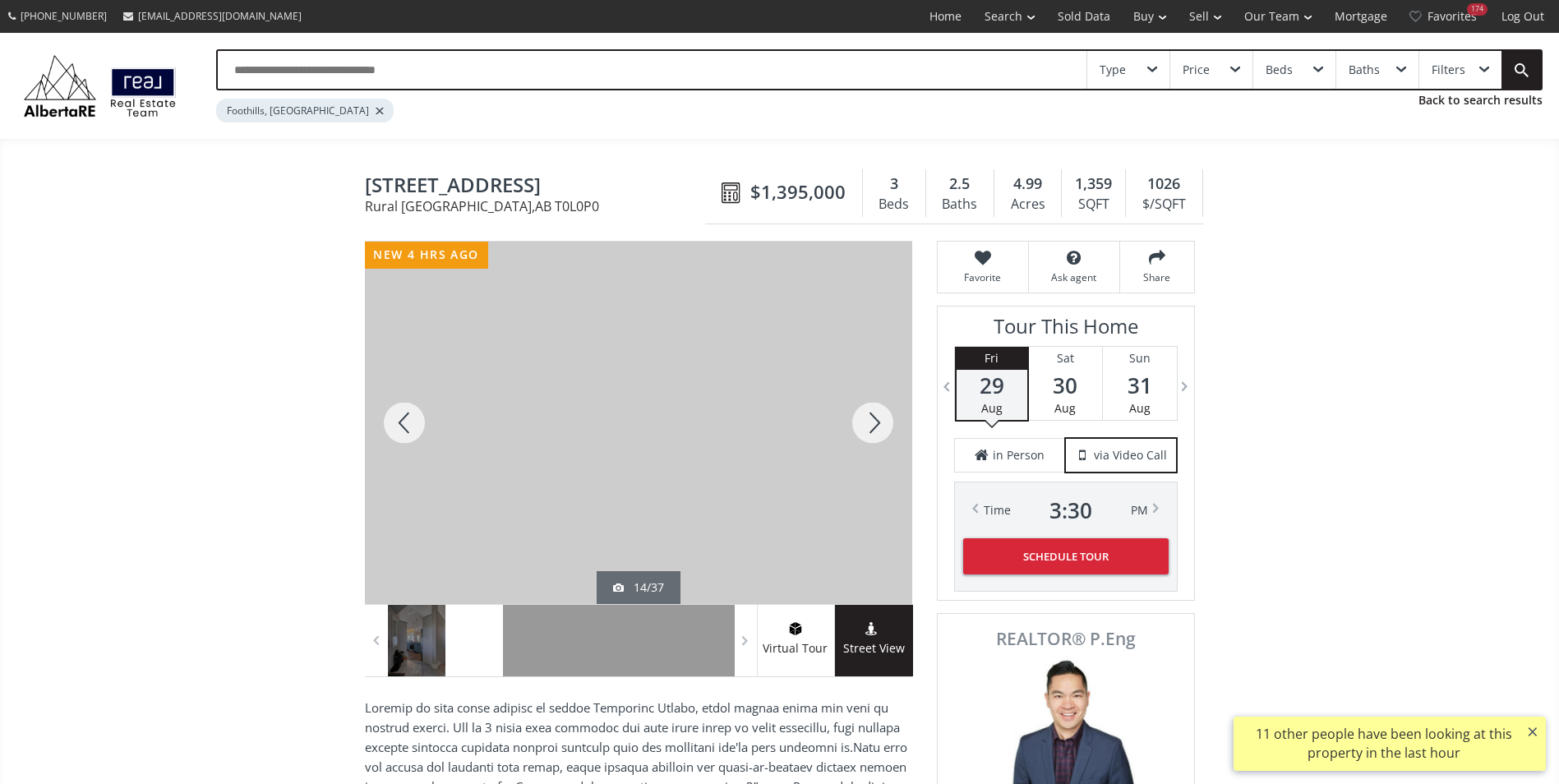
click at [865, 408] on div at bounding box center [873, 423] width 79 height 362
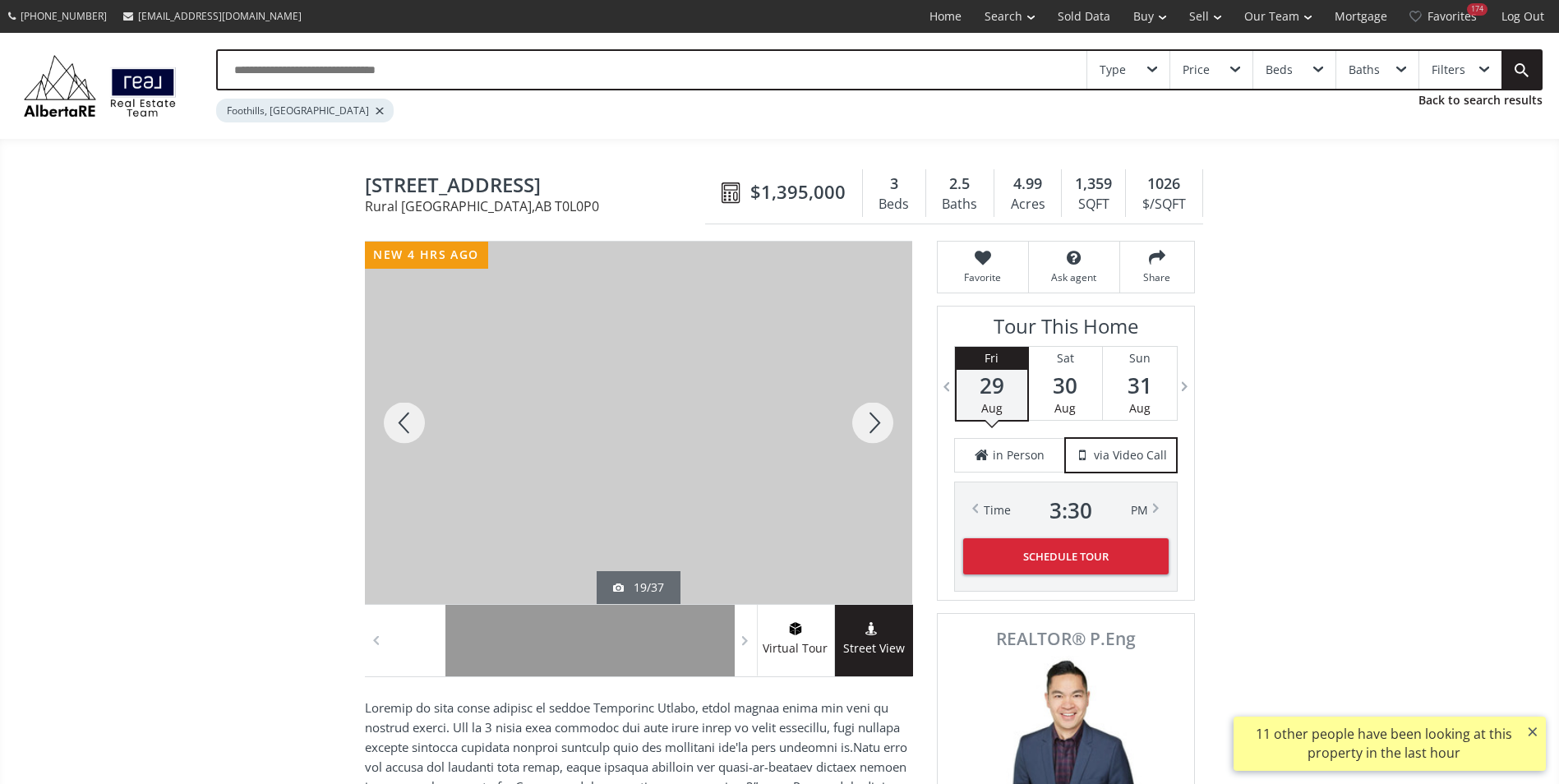
click at [865, 408] on div at bounding box center [873, 423] width 79 height 362
